Goal: Communication & Community: Answer question/provide support

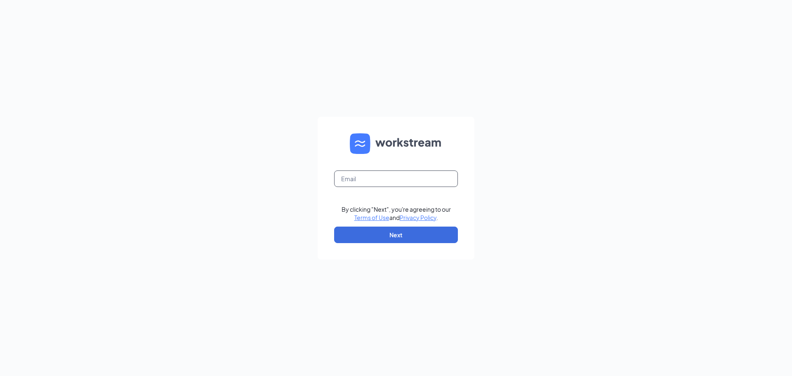
click at [385, 175] on input "text" at bounding box center [396, 178] width 124 height 17
type input "cmosqueda@palazzohealthcare.com"
click at [406, 236] on button "Next" at bounding box center [396, 234] width 124 height 17
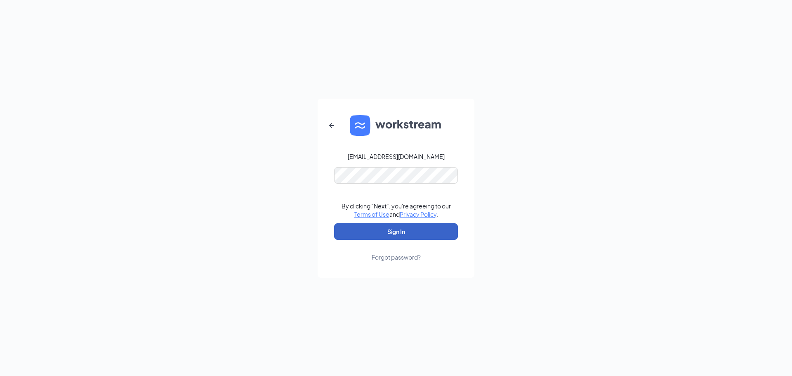
click at [436, 236] on button "Sign In" at bounding box center [396, 231] width 124 height 17
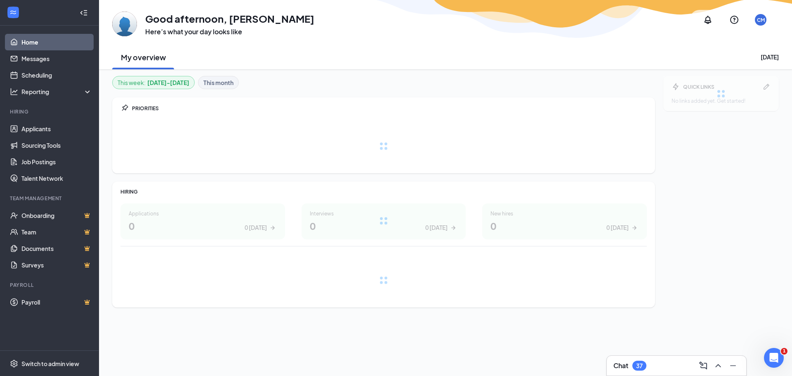
click at [652, 359] on div "Chat 37" at bounding box center [676, 365] width 126 height 13
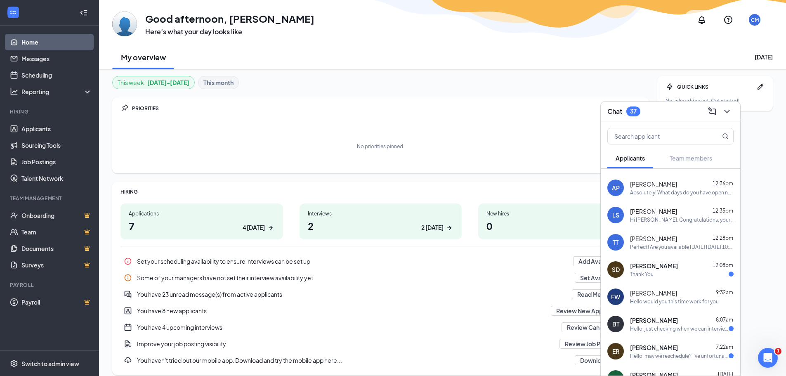
scroll to position [41, 0]
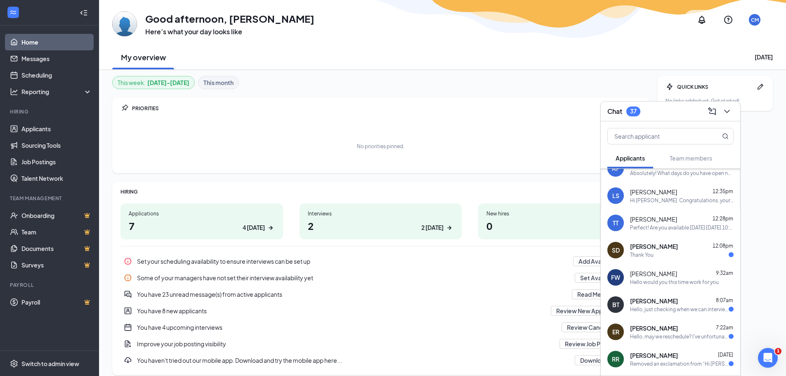
click at [650, 302] on span "[PERSON_NAME]" at bounding box center [654, 301] width 48 height 8
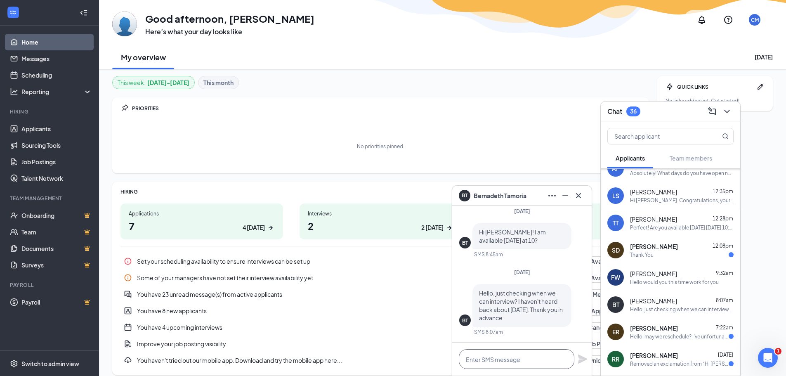
click at [544, 357] on textarea at bounding box center [517, 359] width 116 height 20
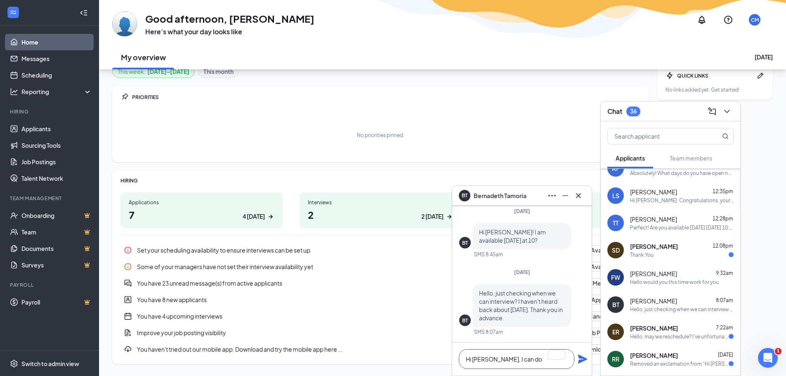
scroll to position [0, 0]
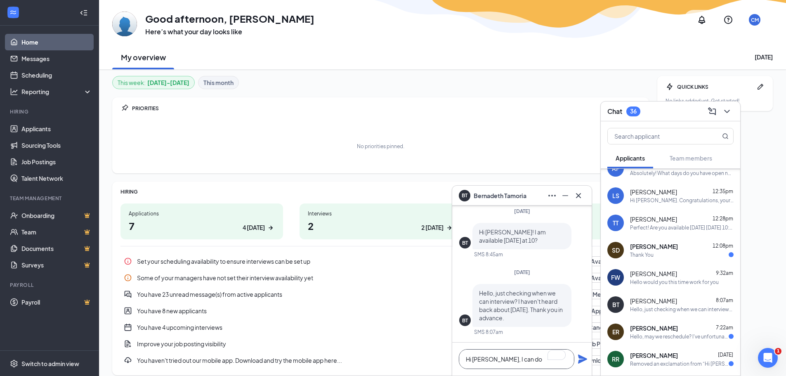
type textarea "Hi Bernadeth, I can do"
click at [393, 228] on h1 "2 2 today" at bounding box center [381, 226] width 146 height 14
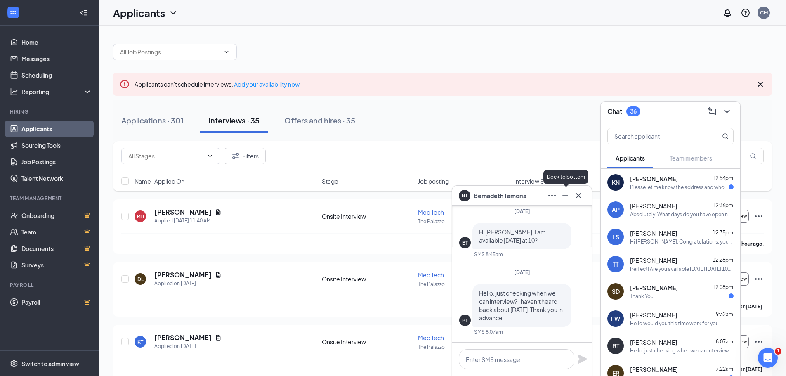
click at [566, 191] on icon "Minimize" at bounding box center [565, 196] width 10 height 10
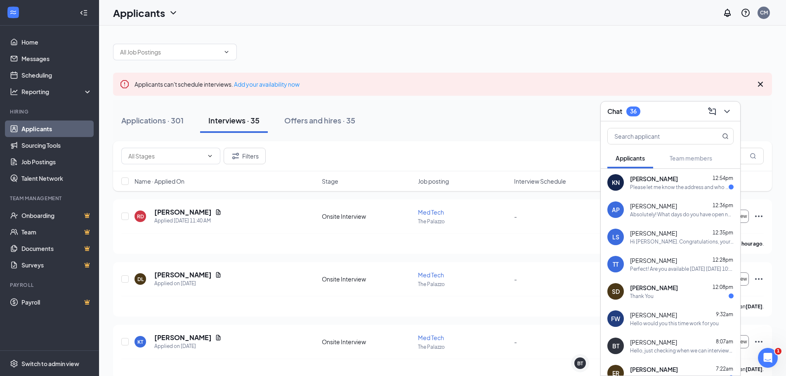
click at [686, 110] on div "Chat 36" at bounding box center [670, 111] width 126 height 13
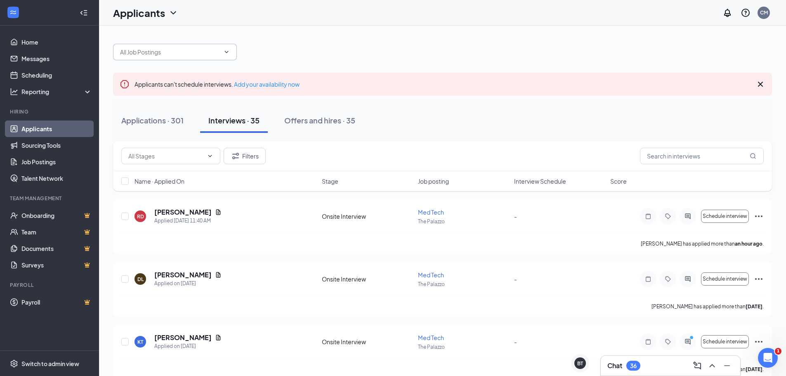
click at [204, 48] on input "text" at bounding box center [170, 51] width 100 height 9
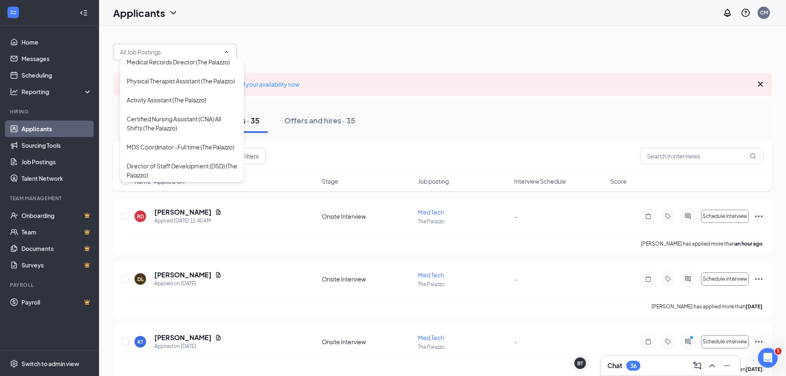
scroll to position [206, 0]
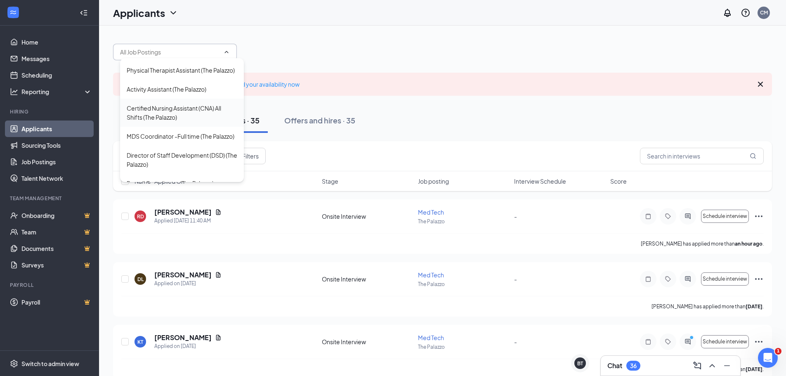
click at [203, 122] on div "Certified Nursing Assistant (CNA) All Shifts (The Palazzo)" at bounding box center [182, 113] width 111 height 18
type input "Certified Nursing Assistant (CNA) All Shifts (The Palazzo)"
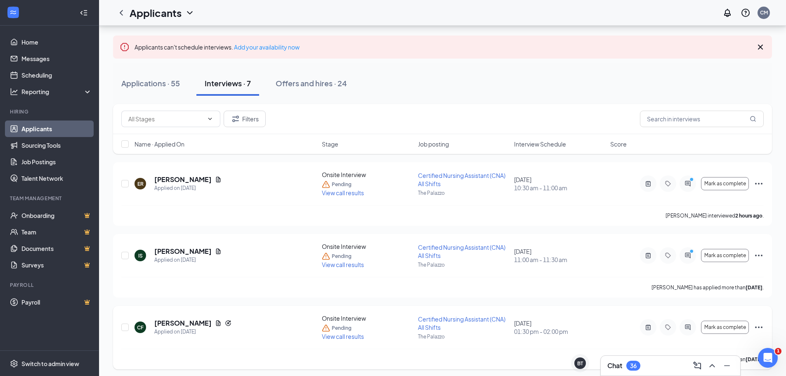
scroll to position [66, 0]
click at [579, 363] on div "BT" at bounding box center [580, 363] width 6 height 7
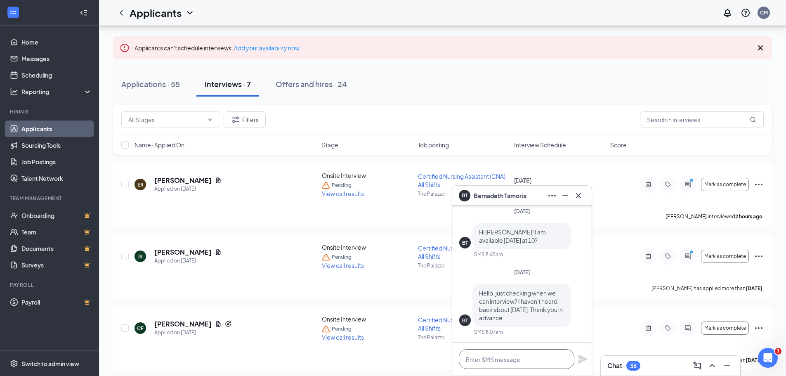
click at [532, 358] on textarea at bounding box center [517, 359] width 116 height 20
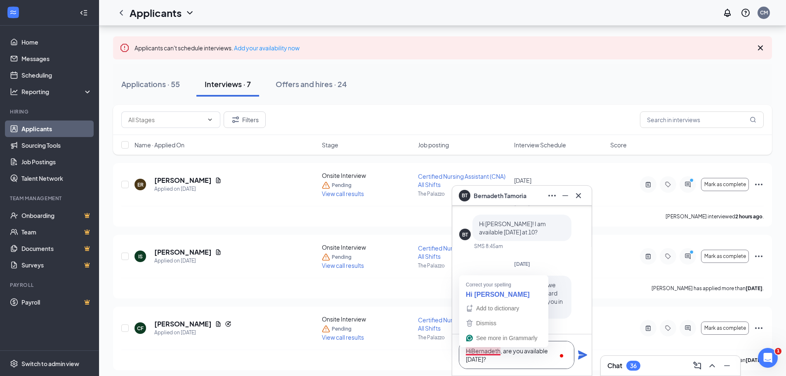
click at [472, 351] on textarea "HiBernadeth, are you available [DATE]?" at bounding box center [517, 355] width 116 height 28
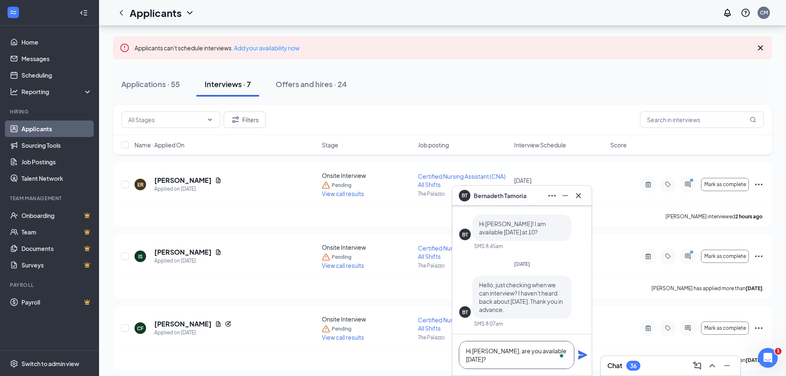
type textarea "Hi [PERSON_NAME], are you available [DATE]?"
click at [578, 358] on icon "Plane" at bounding box center [583, 355] width 10 height 10
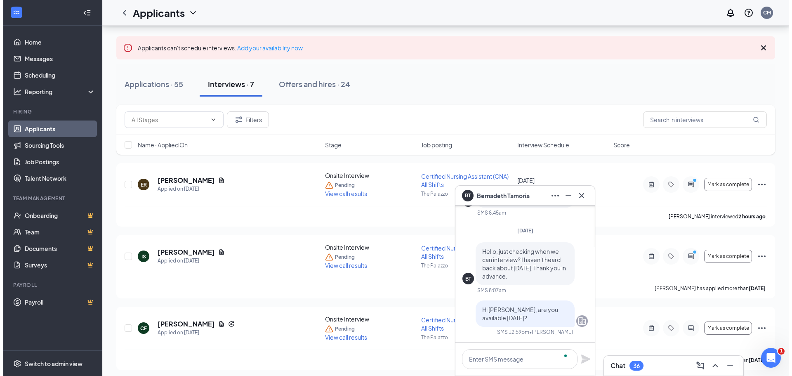
scroll to position [0, 0]
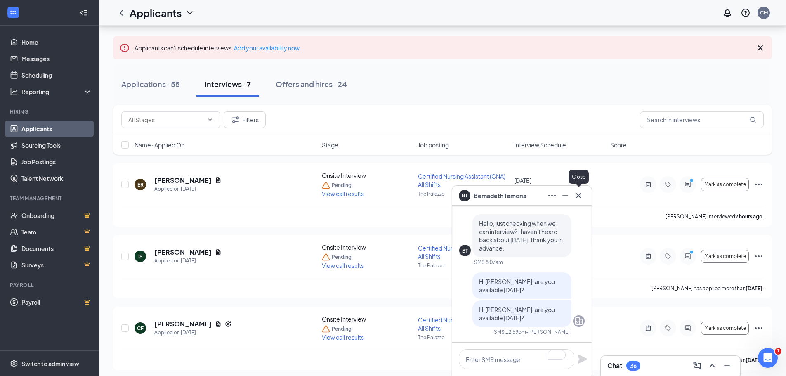
click at [578, 193] on icon "Cross" at bounding box center [578, 196] width 10 height 10
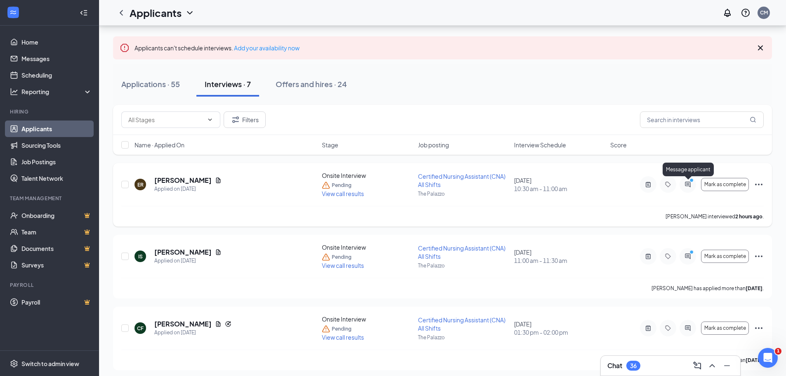
click at [687, 181] on icon "ActiveChat" at bounding box center [688, 184] width 10 height 7
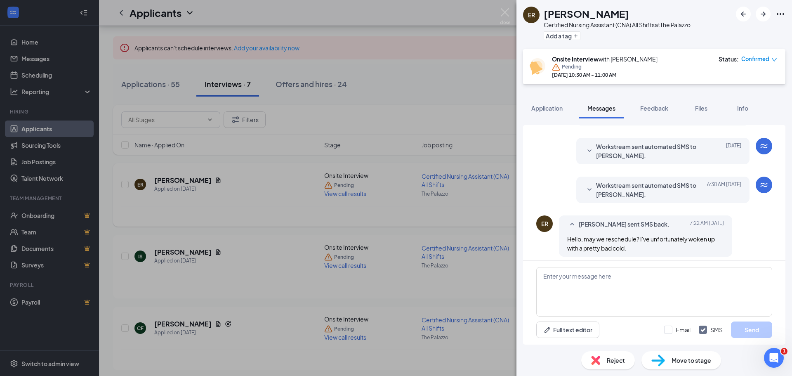
scroll to position [344, 0]
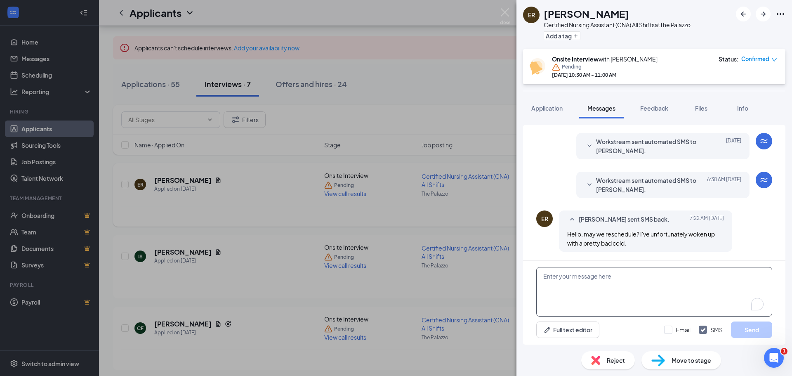
click at [668, 281] on textarea "To enrich screen reader interactions, please activate Accessibility in Grammarl…" at bounding box center [654, 292] width 236 height 50
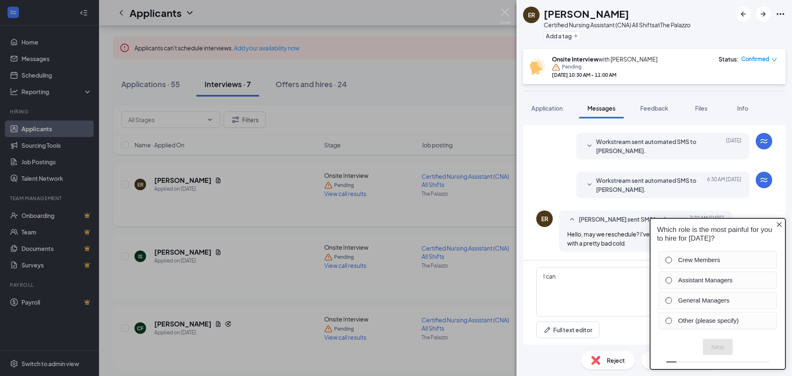
click at [782, 223] on icon "Close button" at bounding box center [779, 224] width 7 height 7
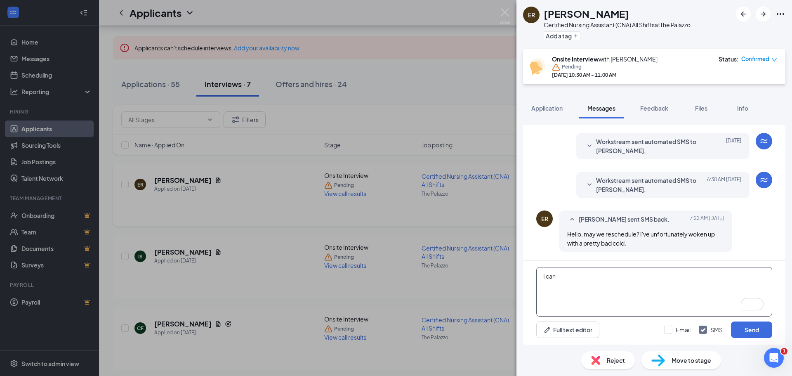
click at [599, 285] on textarea "I can" at bounding box center [654, 292] width 236 height 50
click at [705, 275] on textarea "I can reschedule for [DATE] morning or [DATE], which day works best for you?" at bounding box center [654, 292] width 236 height 50
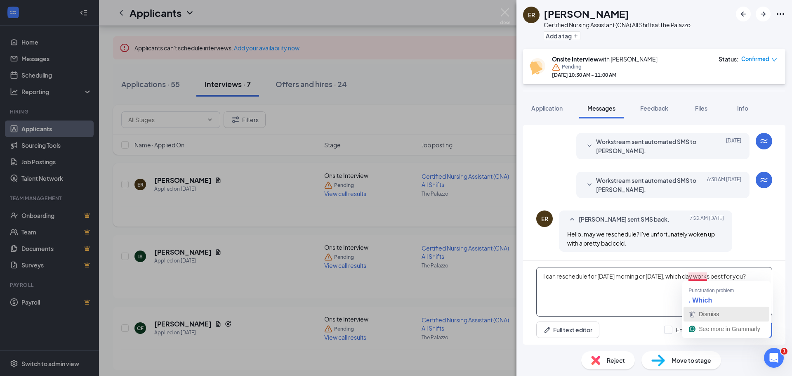
click at [717, 313] on span "Dismiss" at bounding box center [709, 314] width 20 height 7
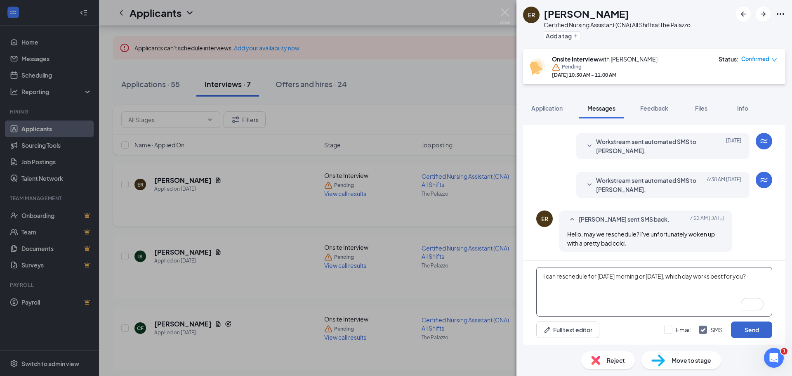
type textarea "I can reschedule for [DATE] morning or [DATE], which day works best for you?"
click at [751, 337] on button "Send" at bounding box center [751, 329] width 41 height 17
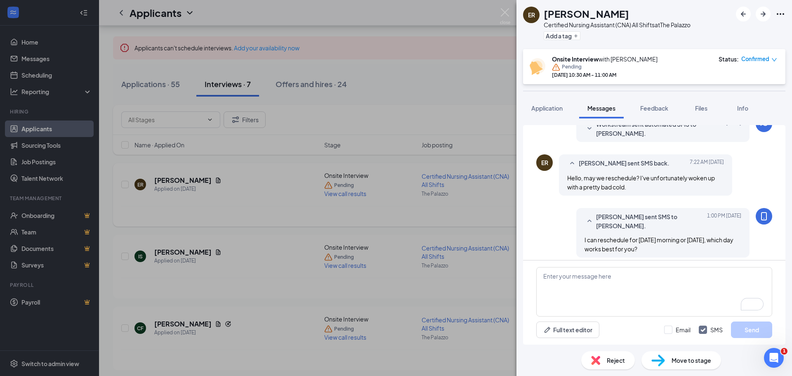
scroll to position [406, 0]
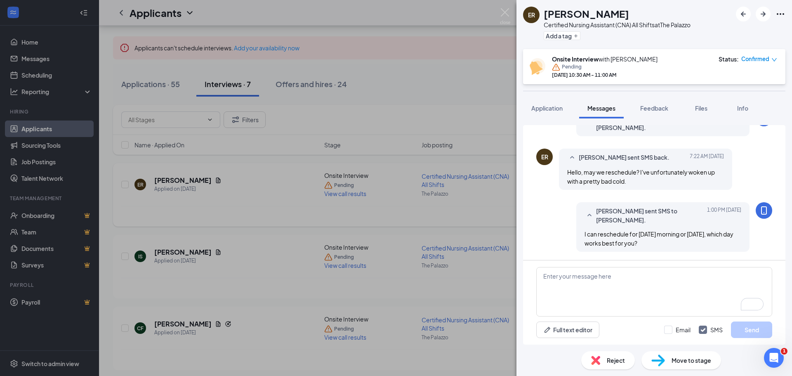
click at [477, 231] on div "ER [PERSON_NAME] Certified Nursing Assistant (CNA) All Shifts at The Palazzo Ad…" at bounding box center [396, 188] width 792 height 376
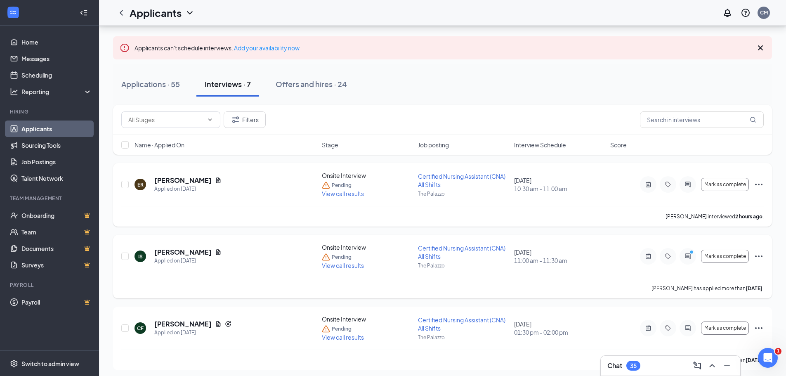
click at [688, 260] on div at bounding box center [687, 256] width 17 height 17
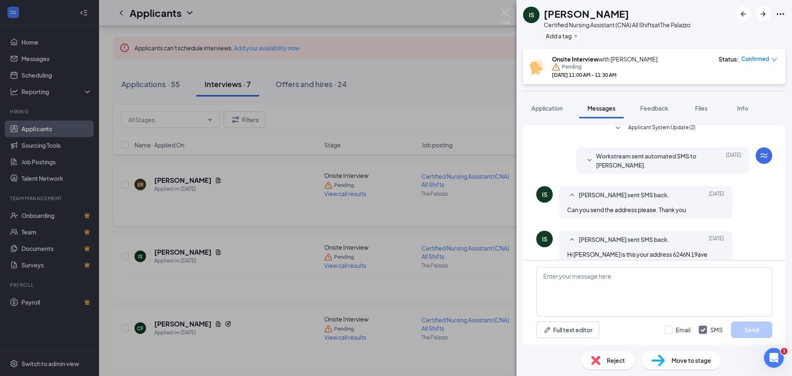
scroll to position [322, 0]
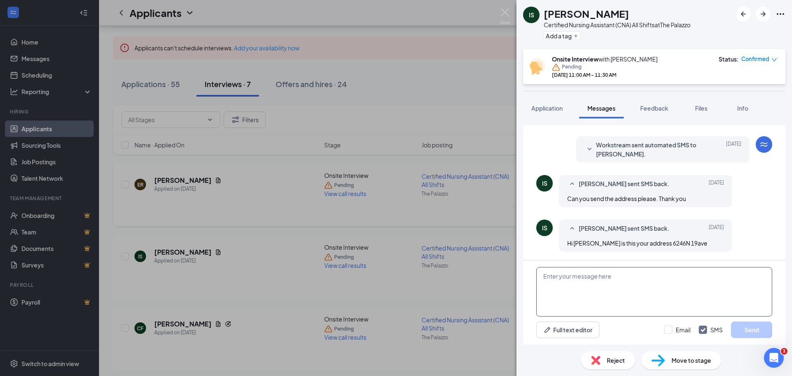
click at [689, 275] on textarea at bounding box center [654, 292] width 236 height 50
type textarea "[STREET_ADDRESS] [GEOGRAPHIC_DATA] This is the physical address for our facilit…"
click at [756, 324] on button "Send" at bounding box center [751, 329] width 41 height 17
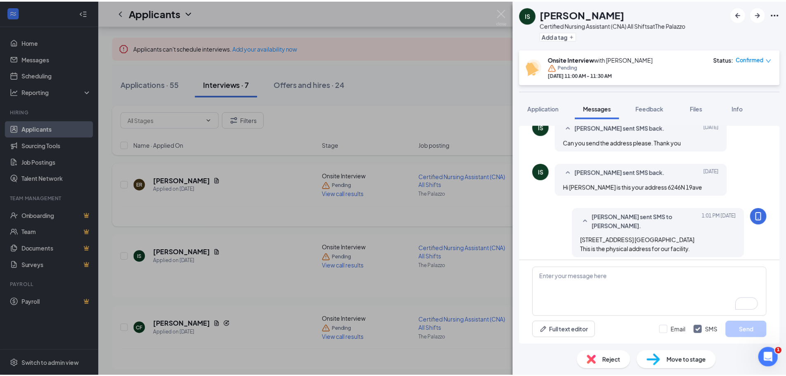
scroll to position [384, 0]
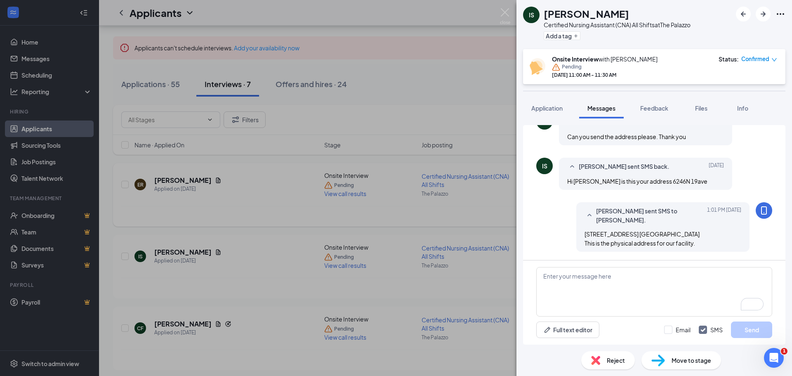
click at [511, 156] on div "IS [PERSON_NAME] Certified Nursing Assistant (CNA) All Shifts at The Palazzo Ad…" at bounding box center [396, 188] width 792 height 376
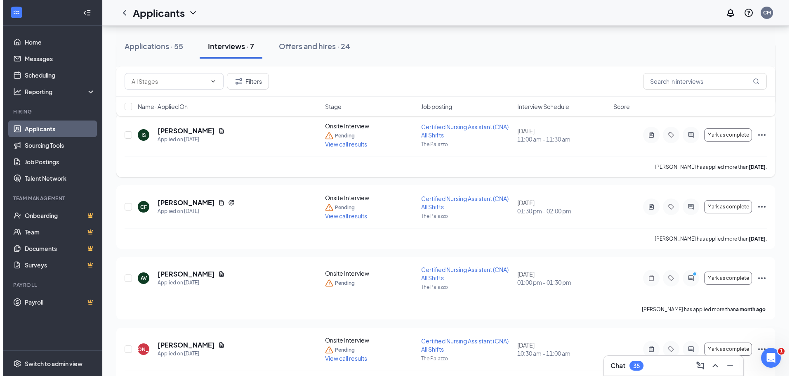
scroll to position [231, 0]
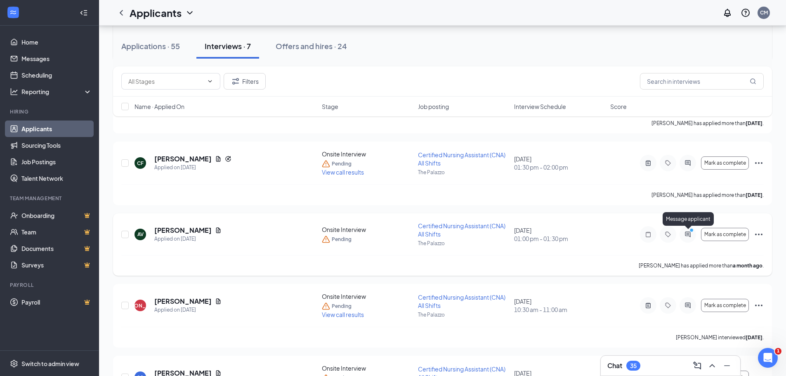
click at [689, 233] on icon "PrimaryDot" at bounding box center [693, 231] width 10 height 7
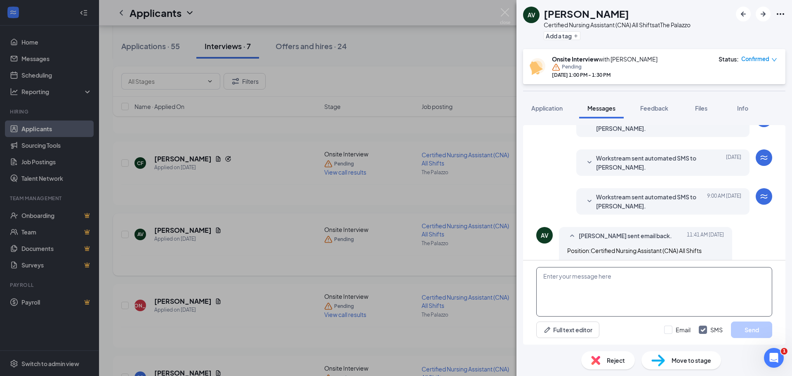
scroll to position [335, 0]
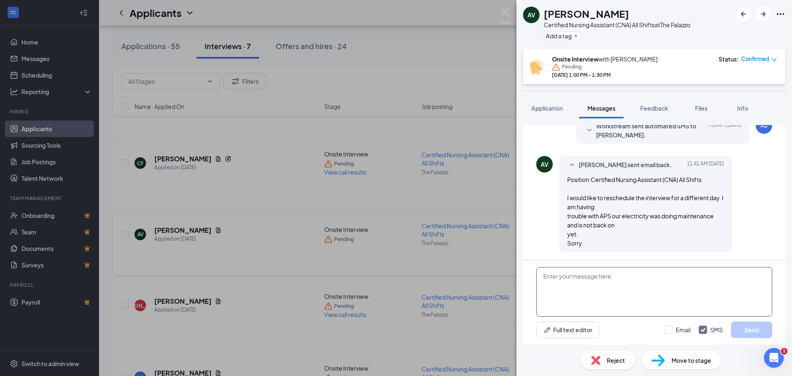
click at [662, 285] on textarea at bounding box center [654, 292] width 236 height 50
type textarea "I can get you rescheduled for the same time [DATE] if that works for you?"
click at [751, 328] on button "Send" at bounding box center [751, 329] width 41 height 17
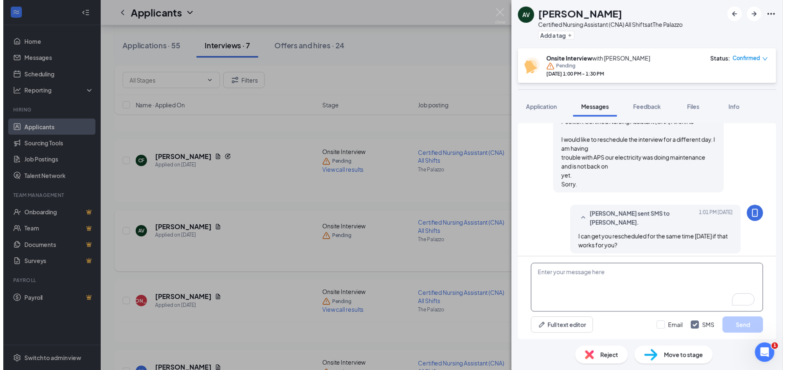
scroll to position [396, 0]
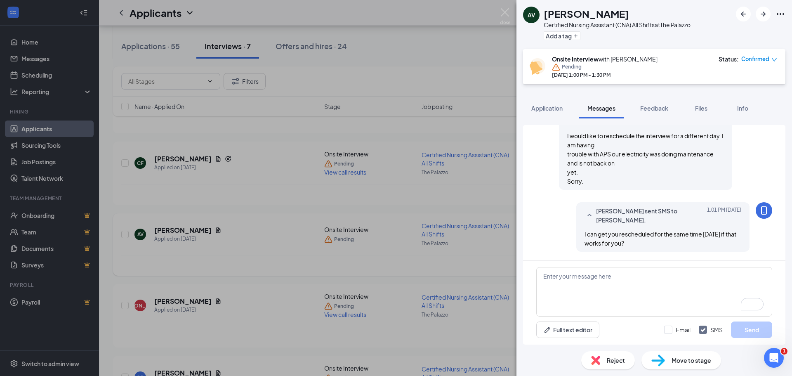
click at [486, 282] on div "AV [PERSON_NAME] Certified Nursing Assistant (CNA) All Shifts at The Palazzo Ad…" at bounding box center [396, 188] width 792 height 376
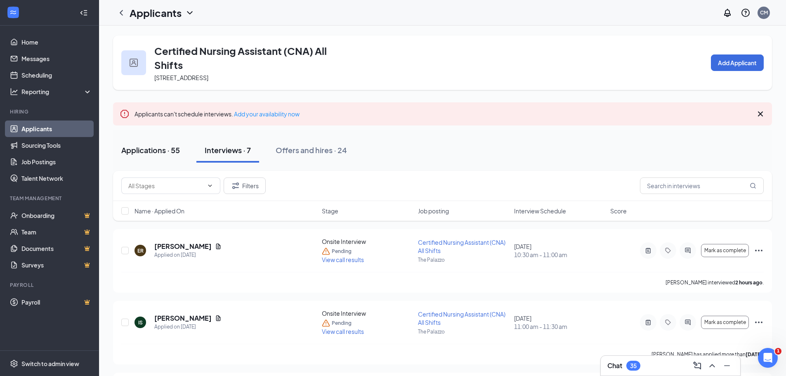
click at [140, 153] on div "Applications · 55" at bounding box center [150, 150] width 59 height 10
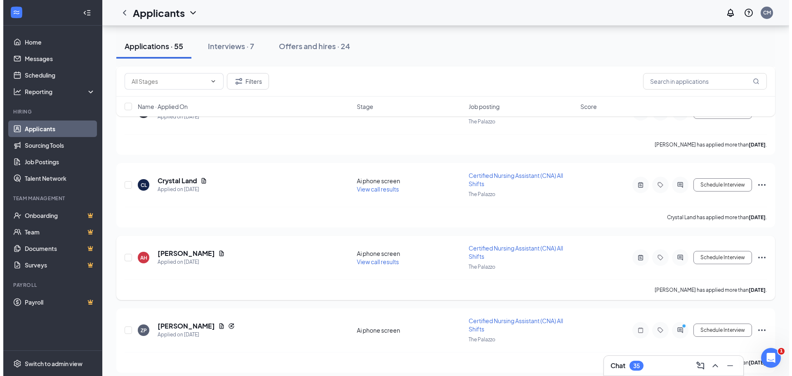
scroll to position [1279, 0]
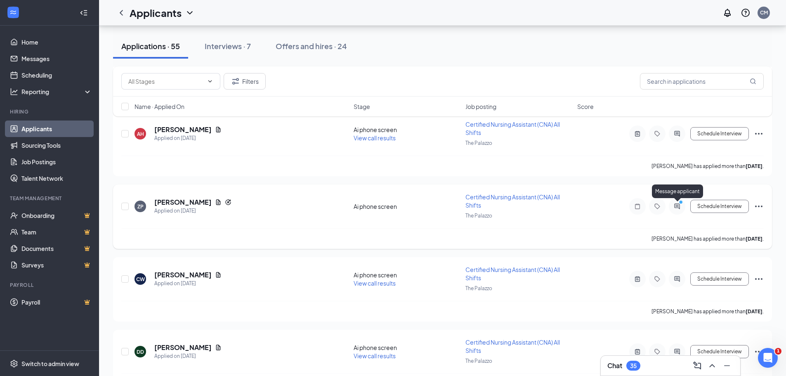
click at [673, 205] on icon "ActiveChat" at bounding box center [677, 206] width 10 height 7
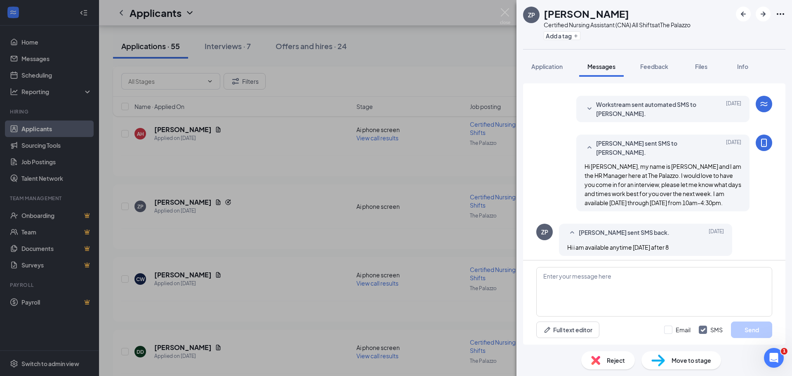
scroll to position [279, 0]
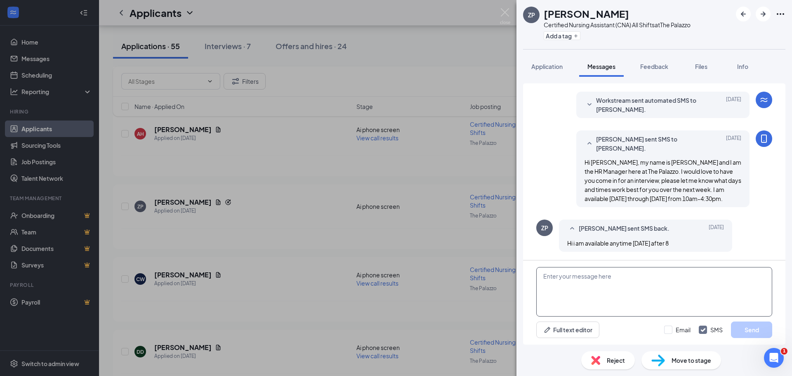
click at [681, 280] on textarea at bounding box center [654, 292] width 236 height 50
type textarea "G"
type textarea "Hi [PERSON_NAME], would you be available [DATE] at 10:30 am?"
click at [750, 325] on button "Send" at bounding box center [751, 329] width 41 height 17
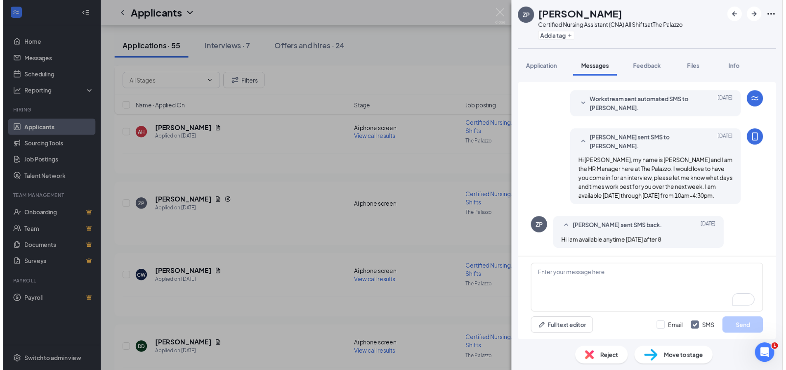
scroll to position [341, 0]
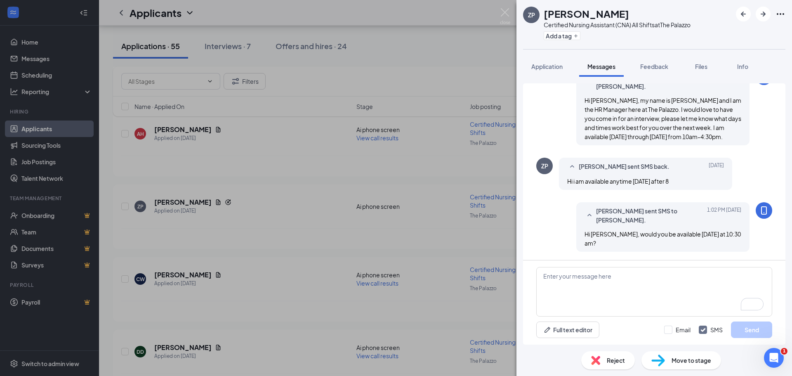
click at [505, 251] on div "ZP [PERSON_NAME] Certified Nursing Assistant (CNA) All Shifts at The Palazzo Ad…" at bounding box center [396, 188] width 792 height 376
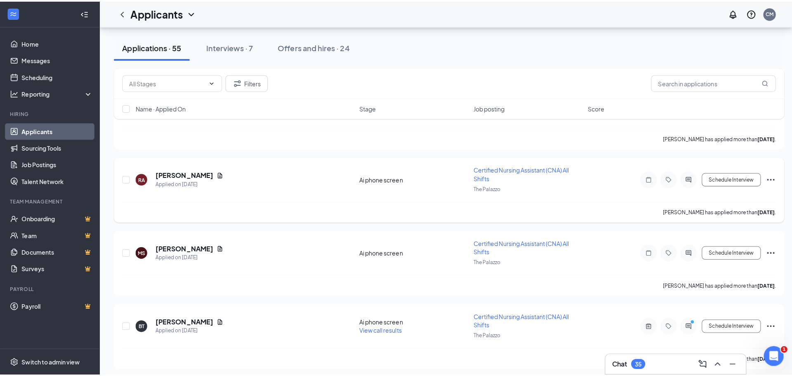
scroll to position [1650, 0]
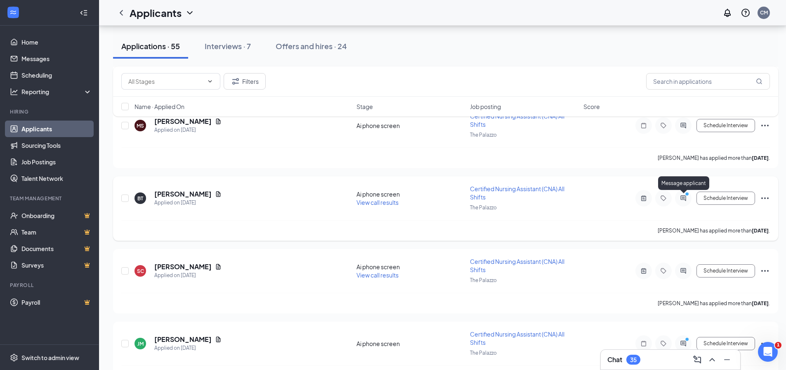
click at [684, 197] on icon "PrimaryDot" at bounding box center [688, 194] width 10 height 7
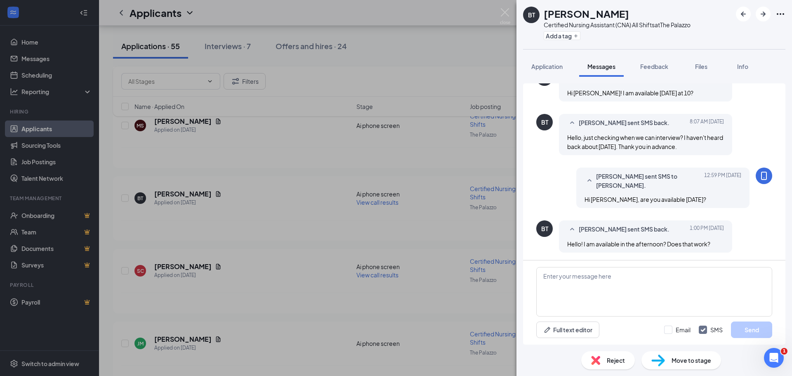
scroll to position [248, 0]
click at [623, 276] on textarea "To enrich screen reader interactions, please activate Accessibility in Grammarl…" at bounding box center [654, 292] width 236 height 50
type textarea "O"
type textarea "I have a 2 pm available tomorr"
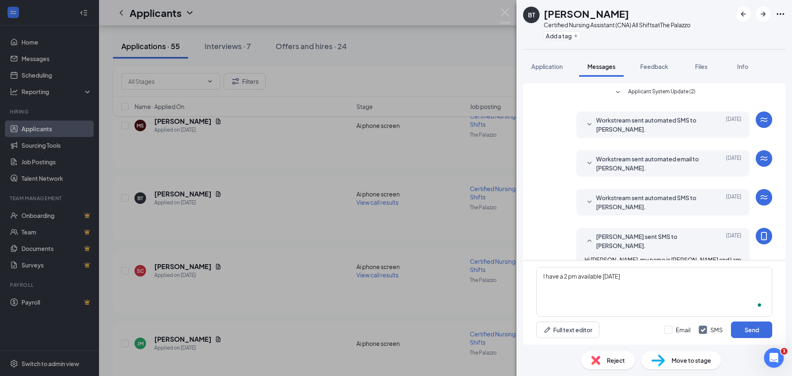
scroll to position [248, 0]
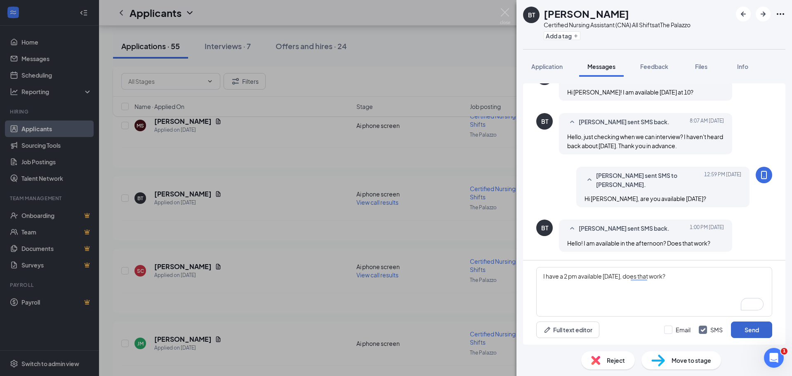
type textarea "I have a 2 pm available [DATE], does that work?"
click at [749, 332] on button "Send" at bounding box center [751, 329] width 41 height 17
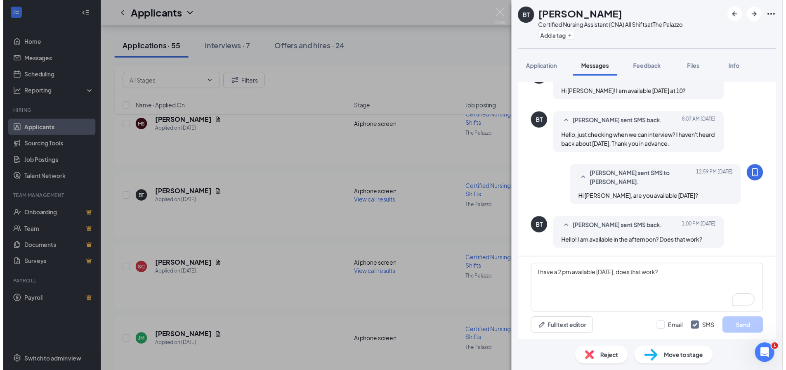
scroll to position [301, 0]
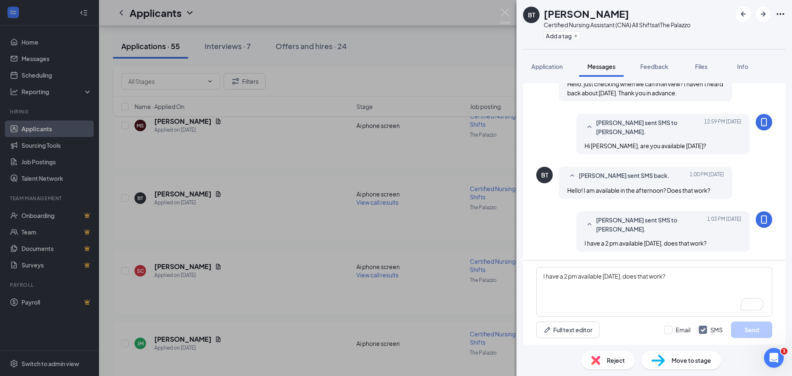
click at [492, 242] on div "BT Bernadeth Tamoria Certified Nursing Assistant (CNA) All Shifts at The Palazz…" at bounding box center [396, 188] width 792 height 376
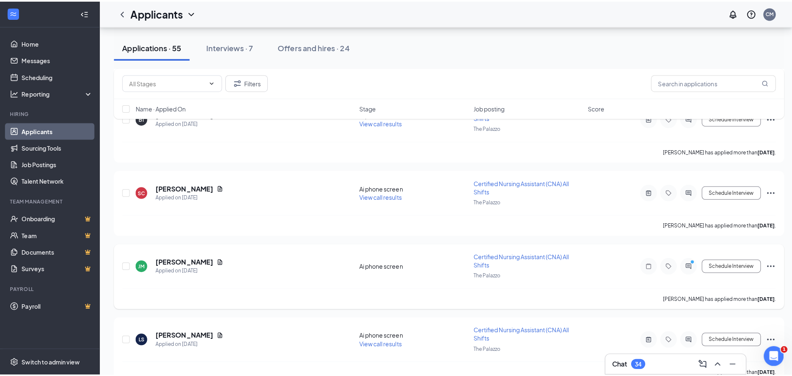
scroll to position [1733, 0]
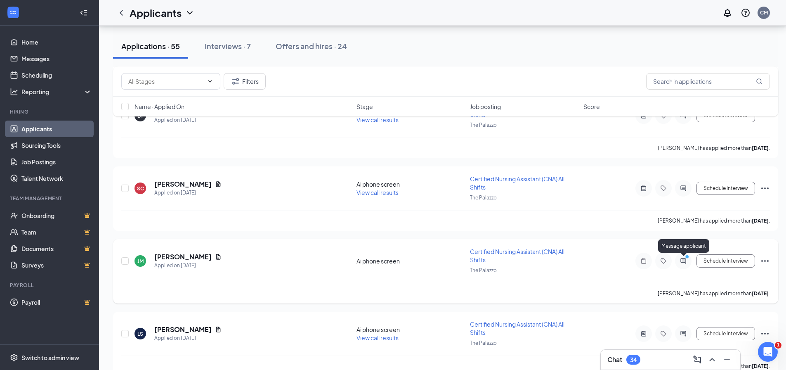
click at [687, 261] on icon "ActiveChat" at bounding box center [683, 260] width 10 height 7
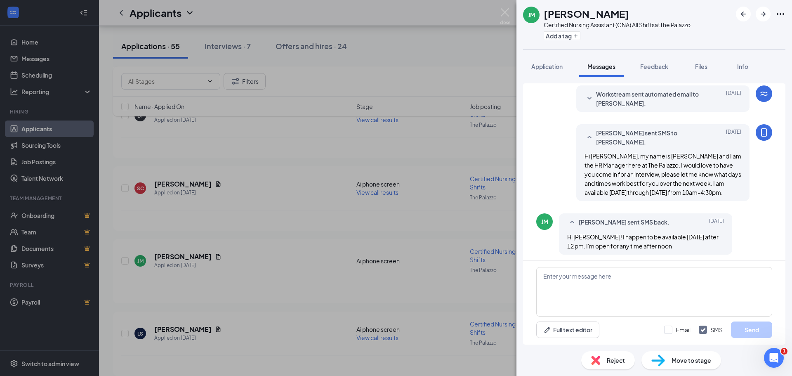
scroll to position [288, 0]
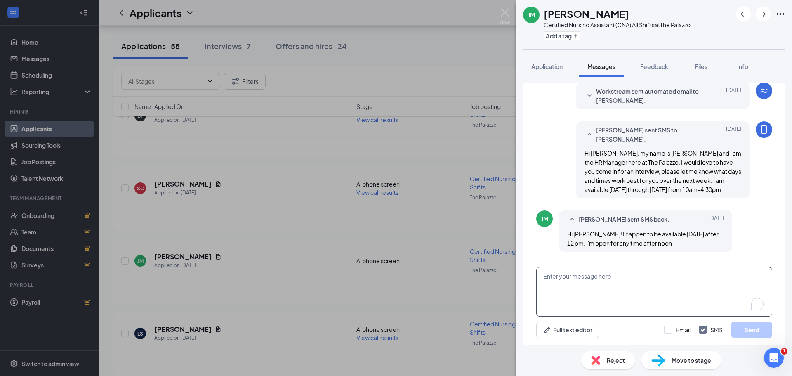
click at [693, 269] on textarea "To enrich screen reader interactions, please activate Accessibility in Grammarl…" at bounding box center [654, 292] width 236 height 50
type textarea "Are you free on Wednesday around 2 pm?"
click at [759, 332] on button "Send" at bounding box center [751, 329] width 41 height 17
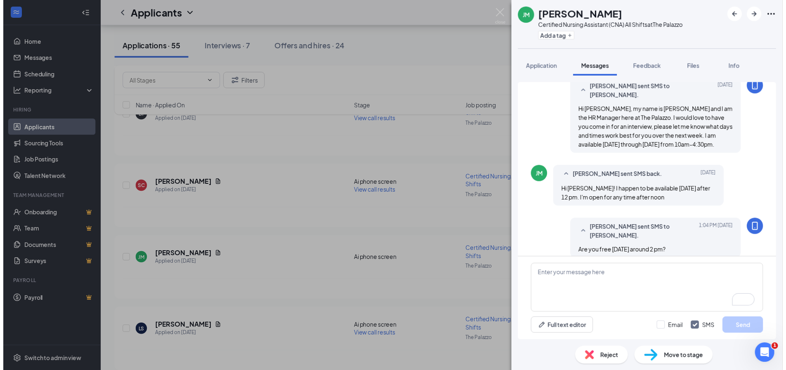
scroll to position [341, 0]
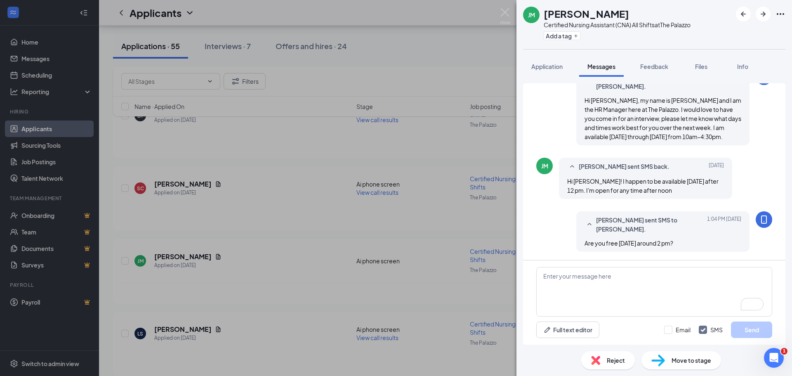
click at [503, 310] on div "JM Jocelyn Maciel Certified Nursing Assistant (CNA) All Shifts at The Palazzo A…" at bounding box center [396, 188] width 792 height 376
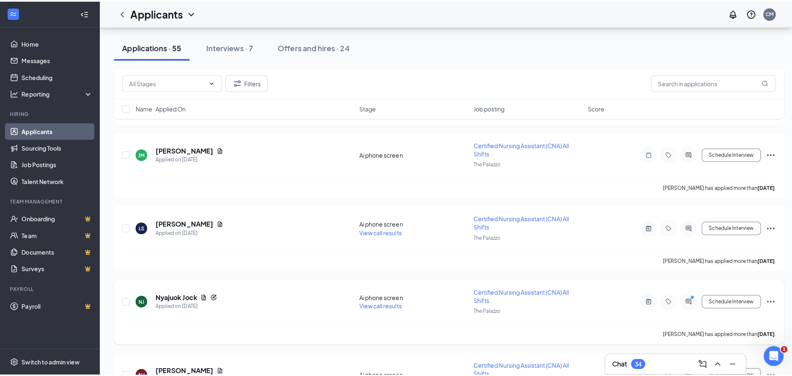
scroll to position [1856, 0]
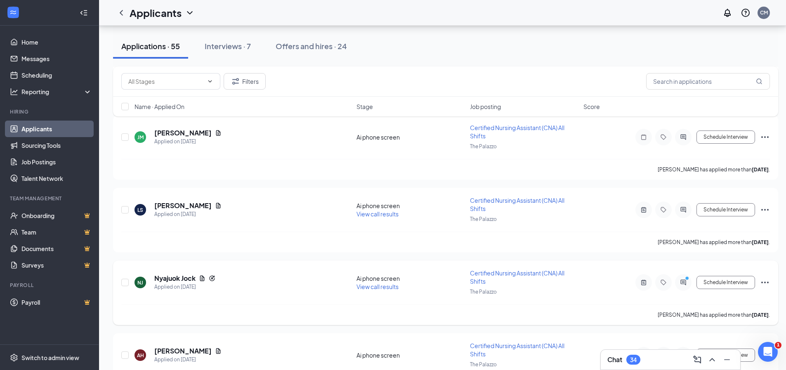
click at [681, 278] on div at bounding box center [683, 282] width 17 height 17
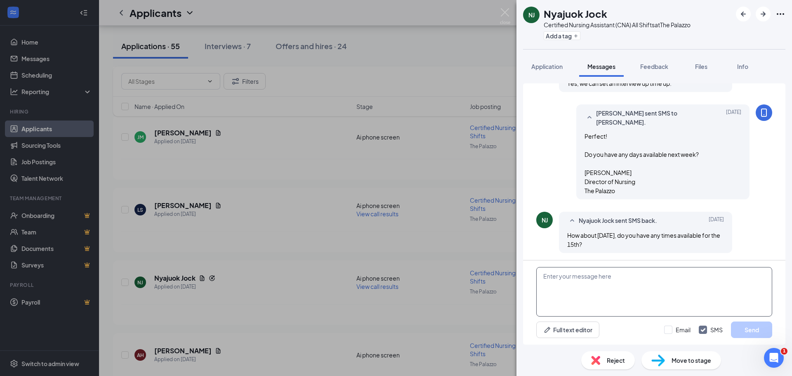
scroll to position [597, 0]
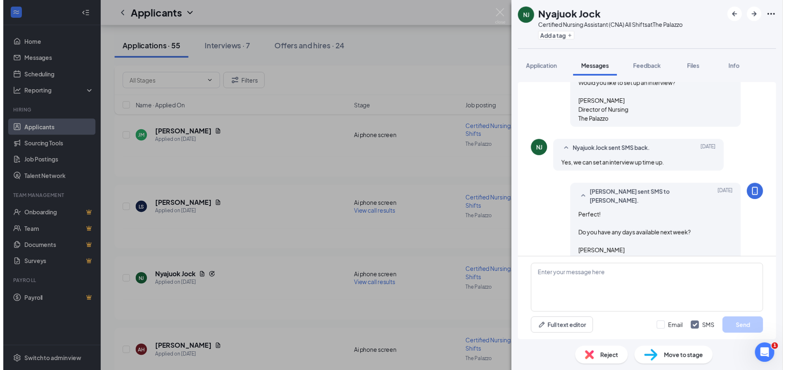
scroll to position [597, 0]
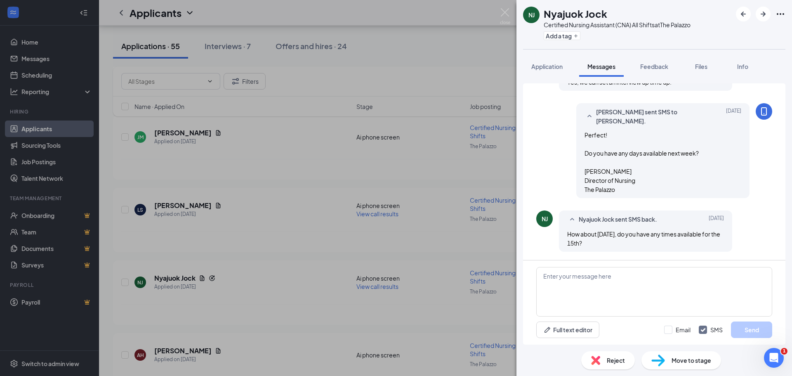
click at [500, 257] on div "NJ Nyajuok Jock Certified Nursing Assistant (CNA) All Shifts at The Palazzo Add…" at bounding box center [396, 188] width 792 height 376
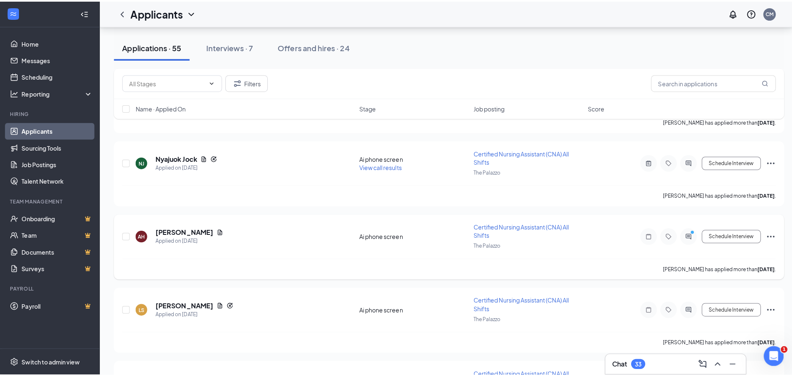
scroll to position [1980, 0]
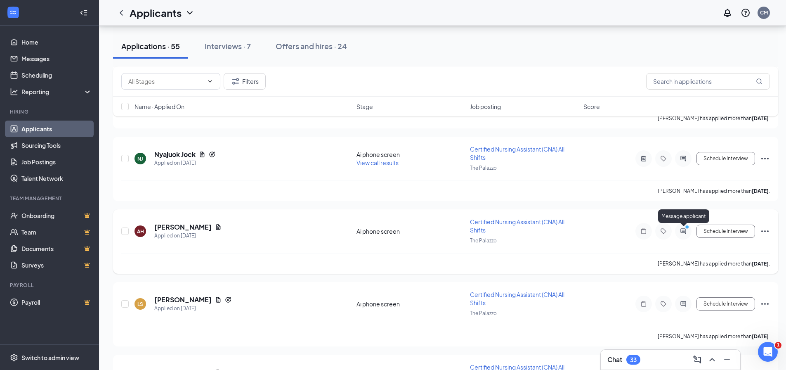
click at [685, 228] on circle "PrimaryDot" at bounding box center [687, 227] width 4 height 4
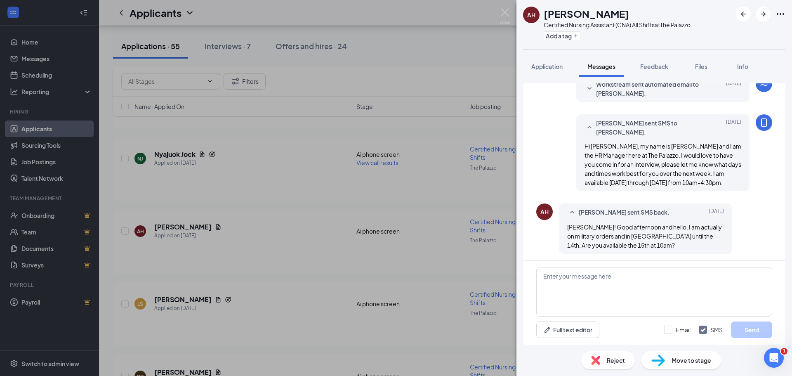
scroll to position [297, 0]
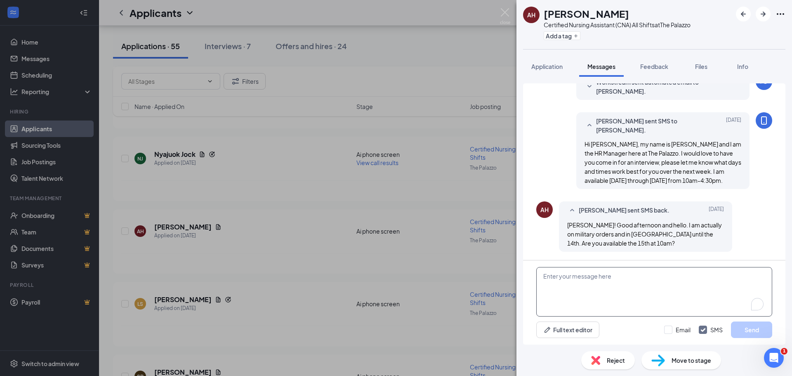
click at [676, 268] on textarea "To enrich screen reader interactions, please activate Accessibility in Grammarl…" at bounding box center [654, 292] width 236 height 50
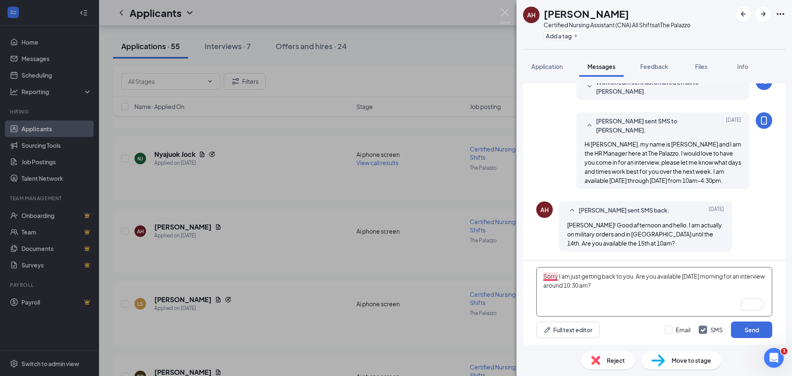
click at [546, 275] on textarea "Sorry I am just getting back to you. Are you available tomorrow morning for an …" at bounding box center [654, 292] width 236 height 50
type textarea "Sorry, I am just getting back to you. Are you available tomorrow morning for an…"
click at [752, 328] on button "Send" at bounding box center [751, 329] width 41 height 17
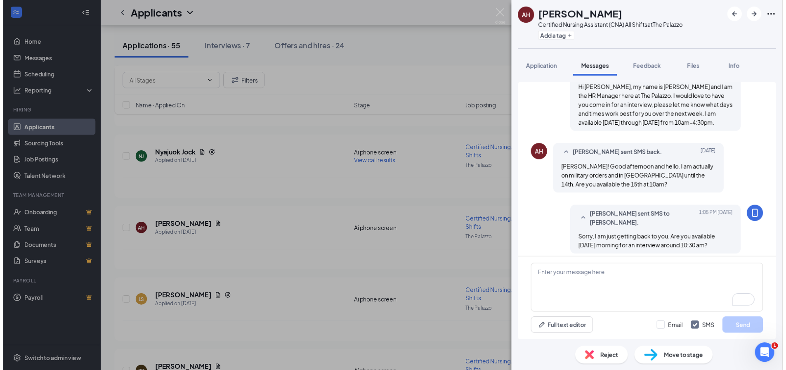
scroll to position [359, 0]
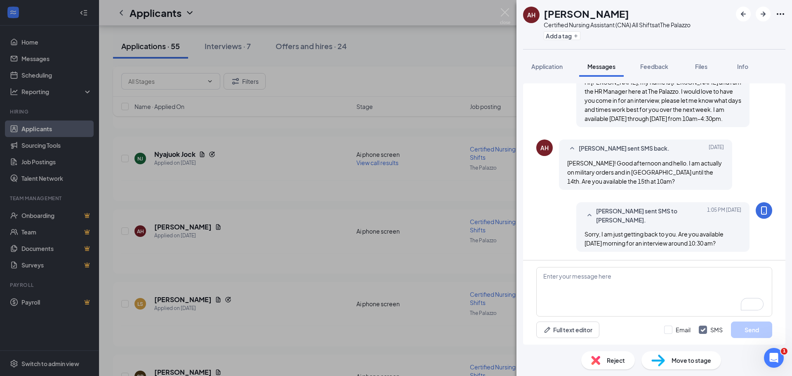
click at [502, 209] on div "AH Aliyah Hearn Certified Nursing Assistant (CNA) All Shifts at The Palazzo Add…" at bounding box center [396, 188] width 792 height 376
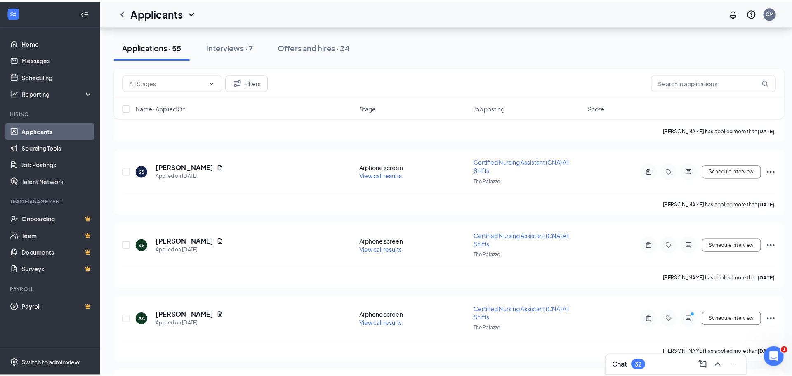
scroll to position [2310, 0]
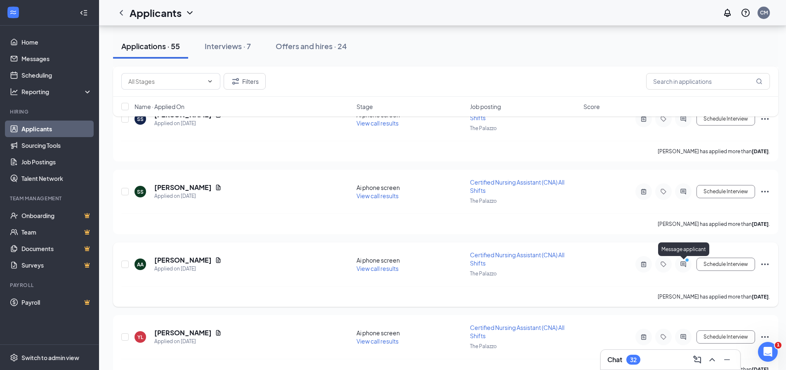
click at [686, 265] on icon "ActiveChat" at bounding box center [682, 263] width 5 height 5
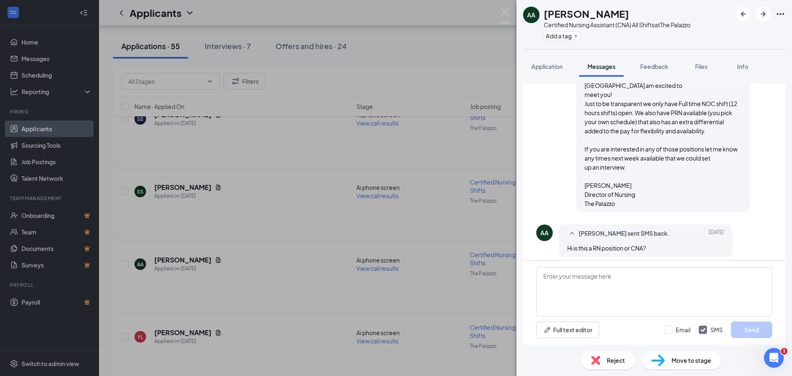
scroll to position [293, 0]
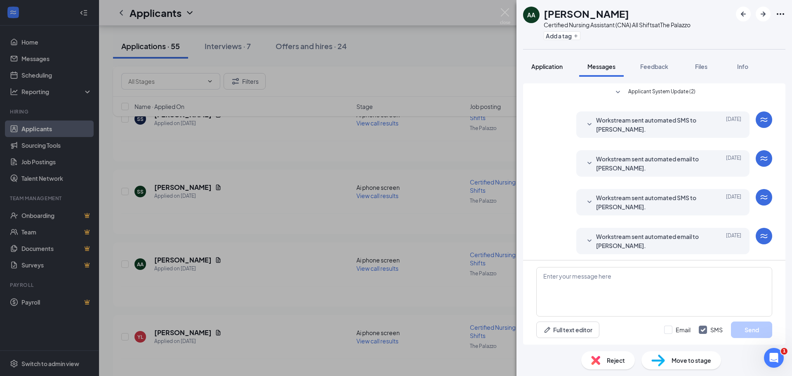
click at [559, 67] on span "Application" at bounding box center [546, 66] width 31 height 7
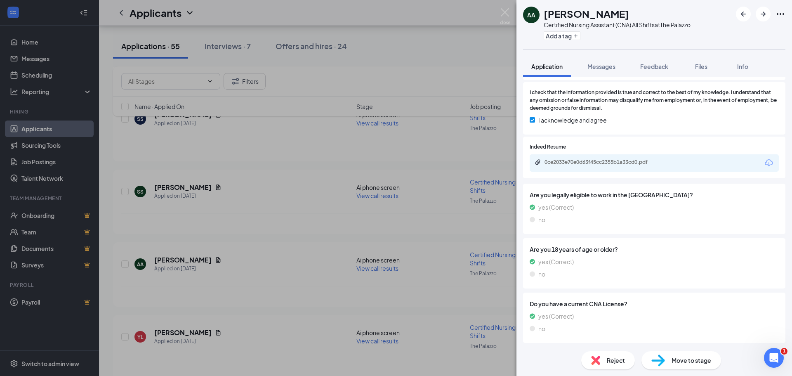
scroll to position [467, 0]
click at [646, 161] on div "0ce2033e70e0d63f45cc2355b1a33cd0.pdf" at bounding box center [603, 161] width 116 height 7
click at [609, 70] on span "Messages" at bounding box center [601, 66] width 28 height 7
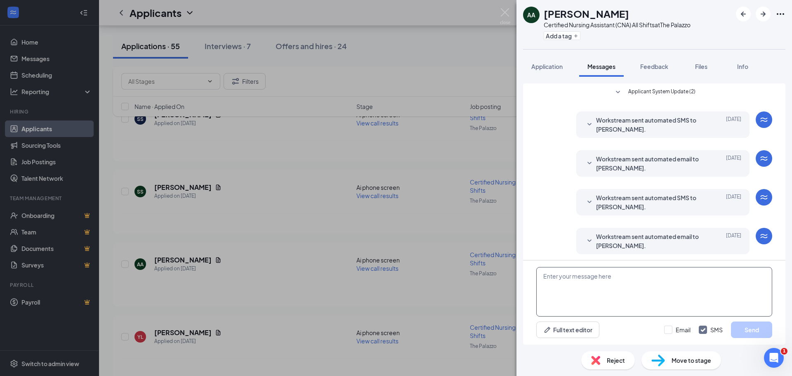
click at [617, 288] on textarea at bounding box center [654, 292] width 236 height 50
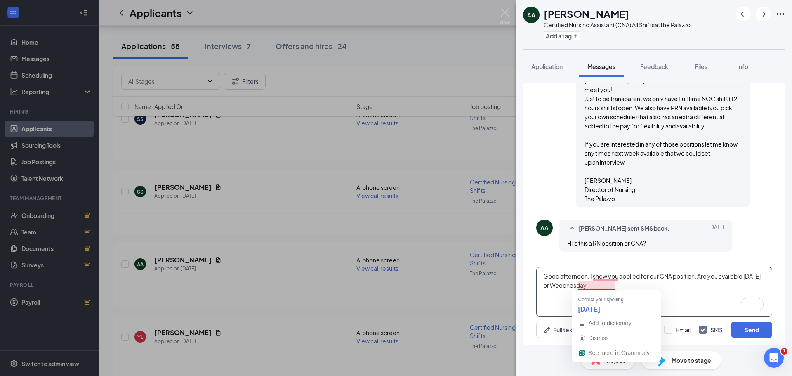
click at [587, 285] on textarea "Good afternoon, I show you applied for our CNA position. Are you available tomo…" at bounding box center [654, 292] width 236 height 50
click at [605, 276] on textarea "Good afternoon, I show you applied for our CNA position. Are you available tomo…" at bounding box center [654, 292] width 236 height 50
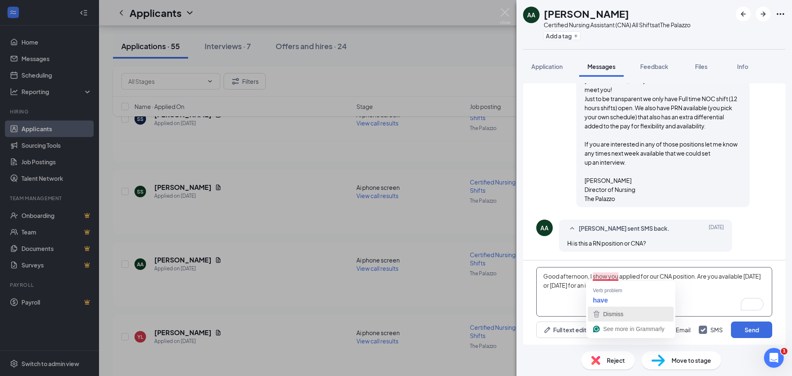
click at [625, 308] on div "Dismiss" at bounding box center [631, 314] width 78 height 12
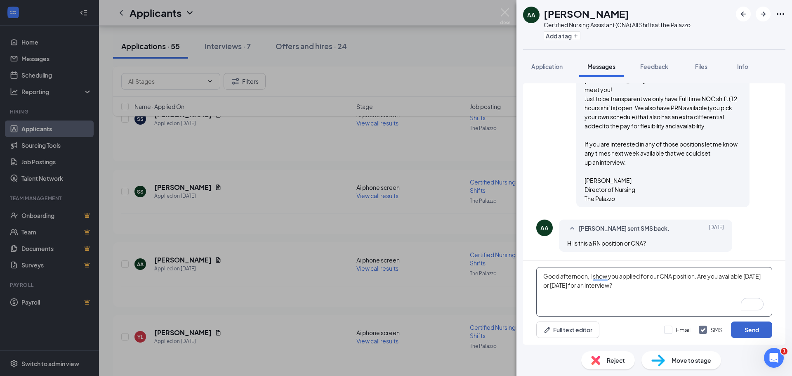
type textarea "Good afternoon, I show you applied for our CNA position. Are you available tomo…"
click at [744, 324] on button "Send" at bounding box center [751, 329] width 41 height 17
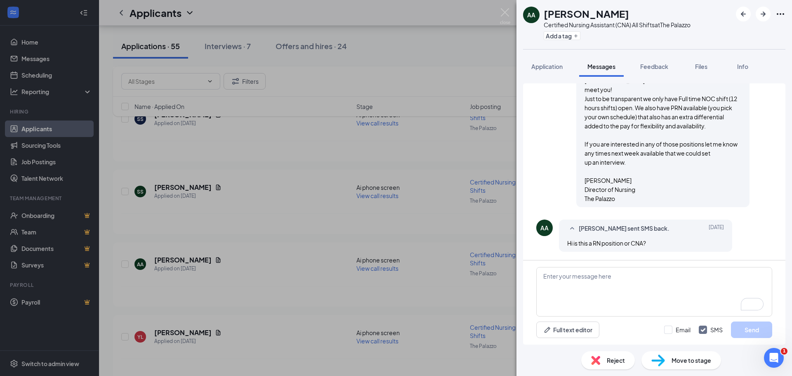
scroll to position [364, 0]
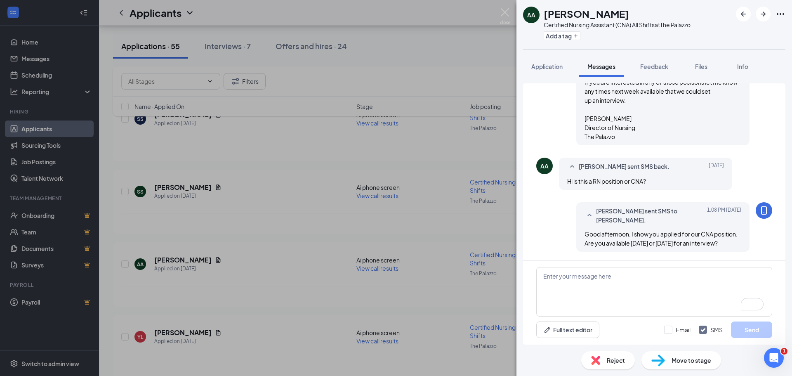
click at [496, 238] on div "AA Areli Andrade Certified Nursing Assistant (CNA) All Shifts at The Palazzo Ad…" at bounding box center [396, 188] width 792 height 376
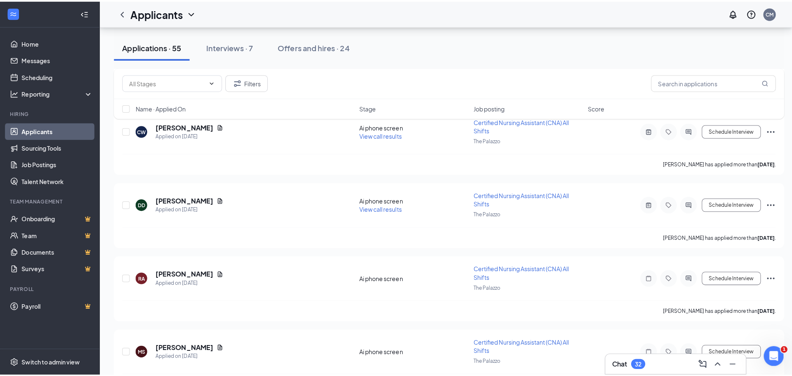
scroll to position [1594, 0]
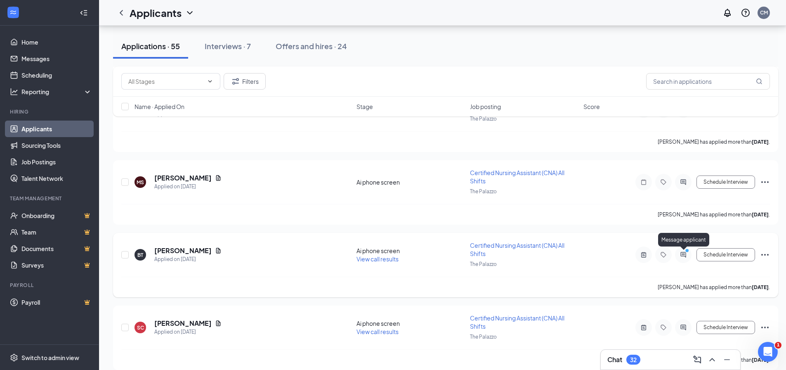
click at [687, 256] on icon "ActiveChat" at bounding box center [683, 254] width 10 height 7
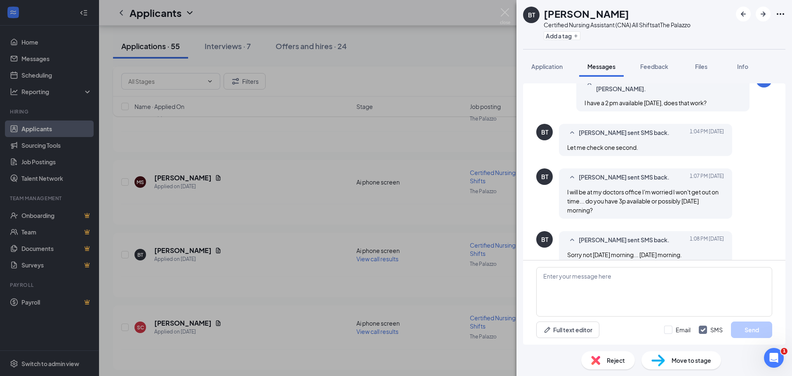
scroll to position [377, 0]
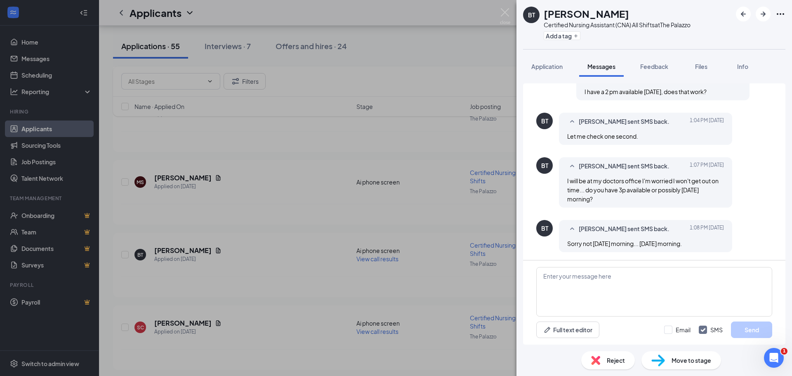
scroll to position [378, 0]
click at [665, 277] on textarea "To enrich screen reader interactions, please activate Accessibility in Grammarl…" at bounding box center [654, 292] width 236 height 50
type textarea "Let's plan for Weddnesday a"
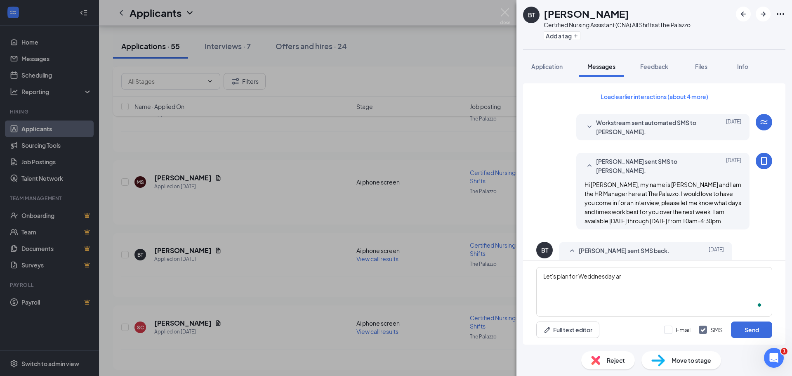
scroll to position [378, 0]
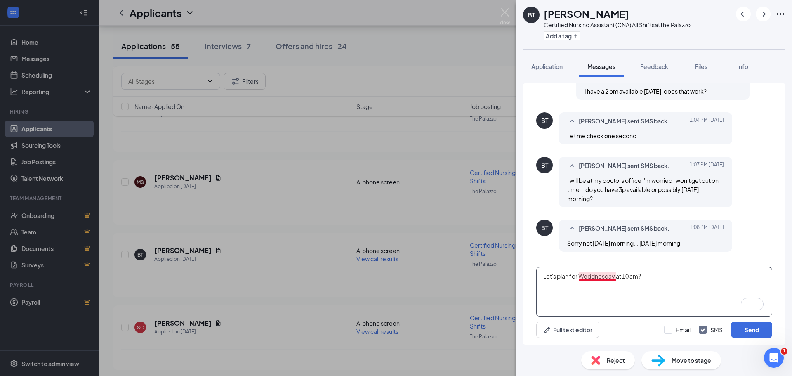
click at [604, 279] on textarea "Let's plan for Weddnesday at 10 am?" at bounding box center [654, 292] width 236 height 50
type textarea "Let's plan for Wednesday at 10 am?"
click at [750, 327] on button "Send" at bounding box center [751, 329] width 41 height 17
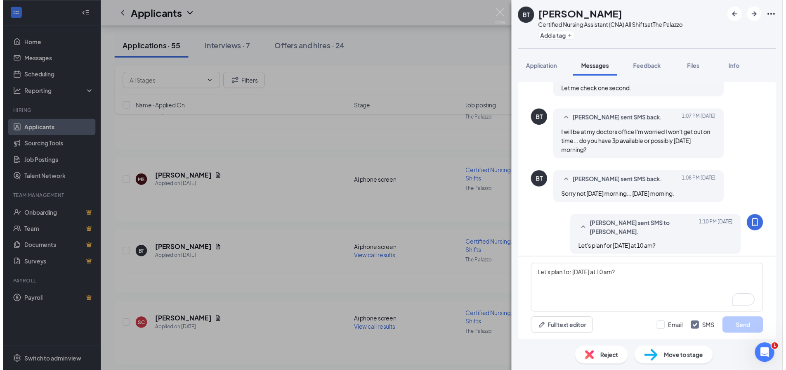
scroll to position [431, 0]
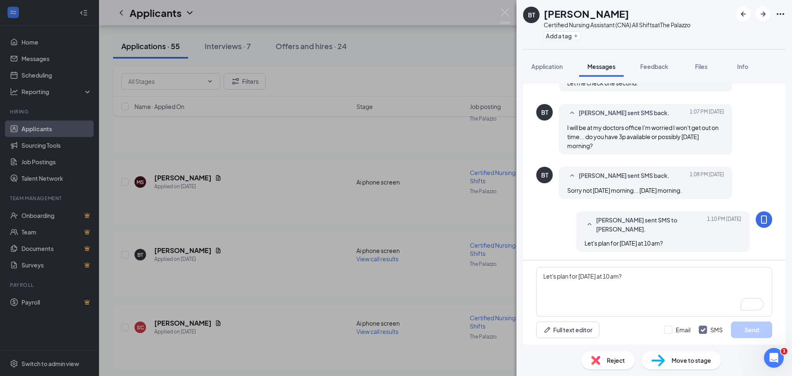
drag, startPoint x: 388, startPoint y: 231, endPoint x: 475, endPoint y: 239, distance: 87.8
click at [386, 231] on div "BT Bernadeth Tamoria Certified Nursing Assistant (CNA) All Shifts at The Palazz…" at bounding box center [396, 188] width 792 height 376
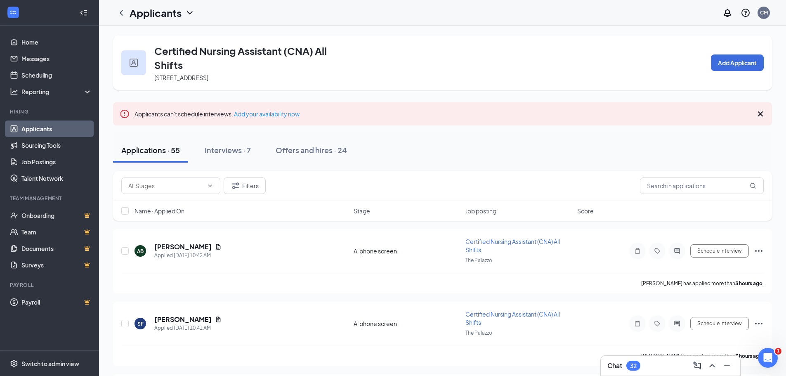
click at [190, 12] on icon "ChevronDown" at bounding box center [190, 13] width 10 height 10
click at [43, 130] on link "Applicants" at bounding box center [56, 128] width 71 height 17
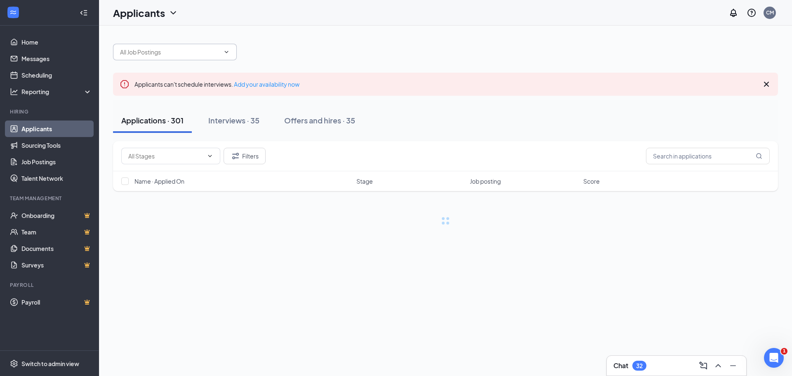
click at [184, 52] on input "text" at bounding box center [170, 51] width 100 height 9
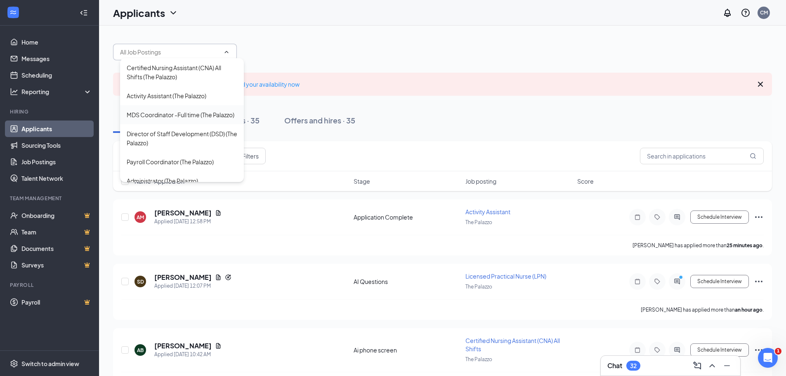
scroll to position [248, 0]
click at [182, 80] on div "Activity Assistant (The Palazzo)" at bounding box center [167, 75] width 80 height 9
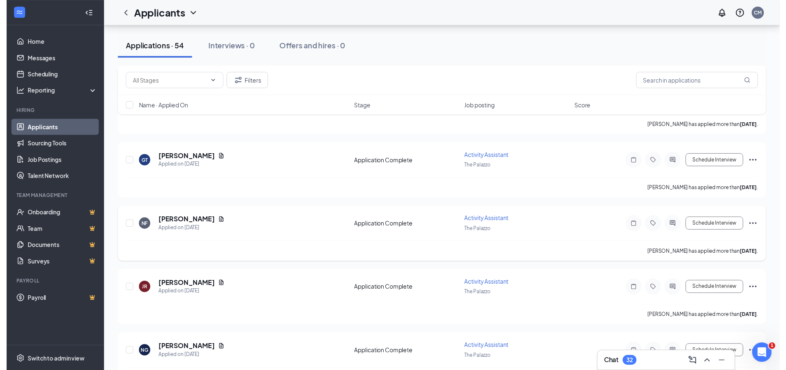
scroll to position [536, 0]
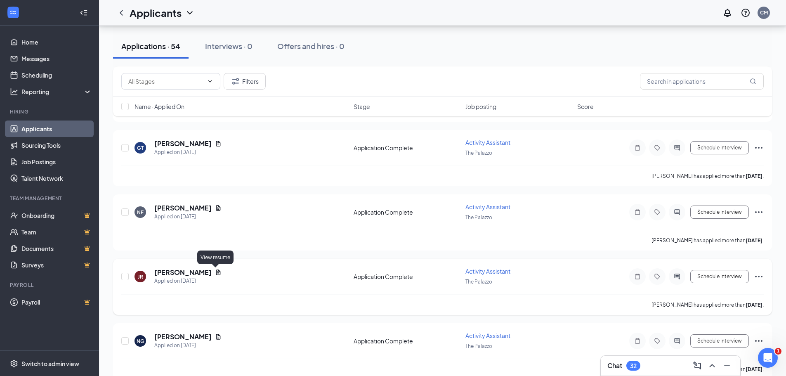
click at [216, 274] on icon "Document" at bounding box center [218, 271] width 5 height 5
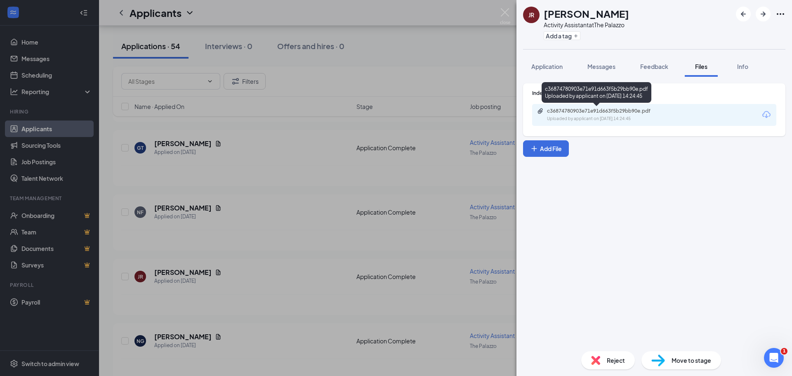
click at [588, 115] on div "c36874780903e71e91d663f5b29bb90e.pdf Uploaded by applicant on Sep 12, 2025 at 1…" at bounding box center [604, 115] width 134 height 14
click at [454, 44] on div "JR Jacqueline Reyes Activity Assistant at The Palazzo Add a tag Application Mes…" at bounding box center [396, 188] width 792 height 376
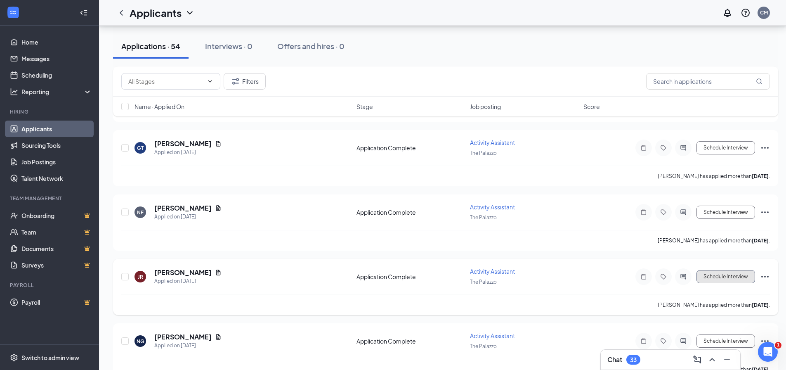
click at [725, 273] on button "Schedule Interview" at bounding box center [725, 276] width 59 height 13
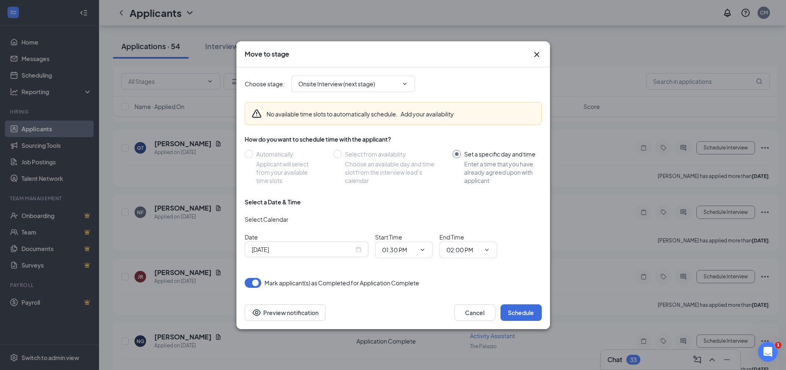
click at [355, 245] on div "Sep 15, 2025" at bounding box center [307, 249] width 110 height 9
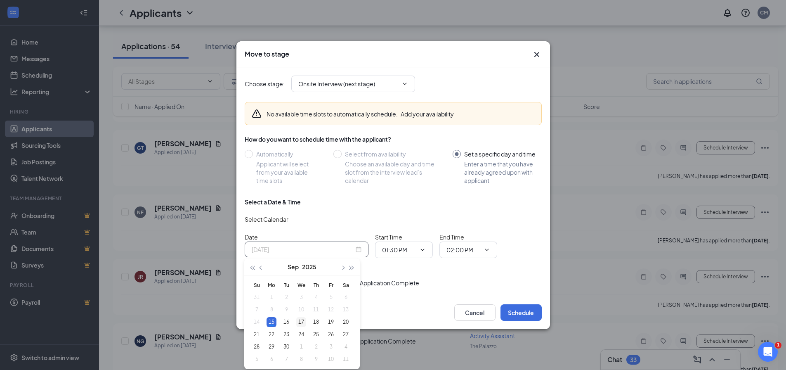
type input "Sep 17, 2025"
click at [300, 322] on div "17" at bounding box center [301, 322] width 10 height 10
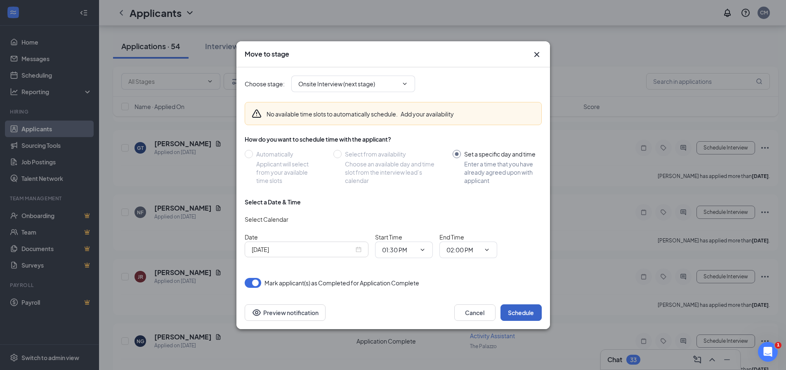
click at [529, 315] on button "Schedule" at bounding box center [520, 312] width 41 height 17
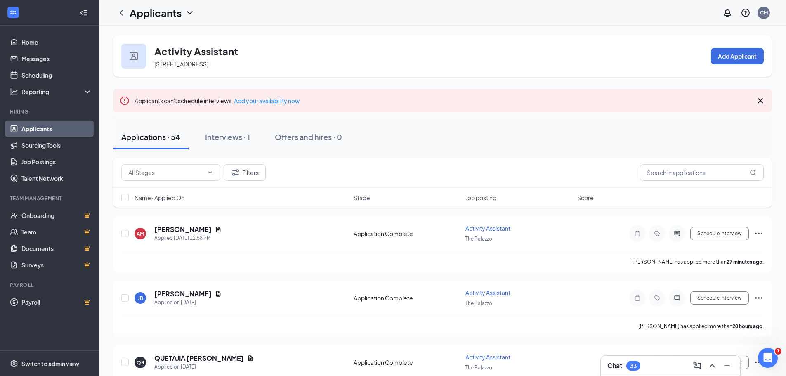
click at [47, 129] on link "Applicants" at bounding box center [56, 128] width 71 height 17
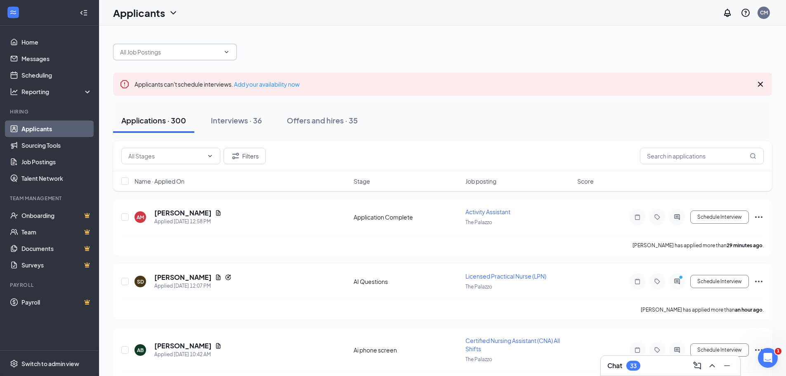
click at [215, 50] on input "text" at bounding box center [170, 51] width 100 height 9
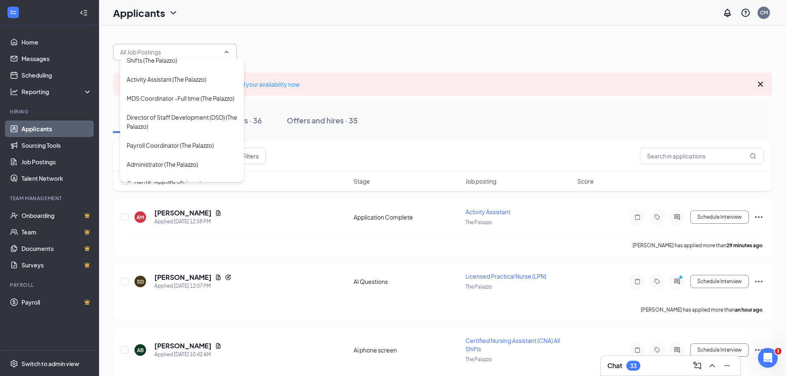
scroll to position [248, 0]
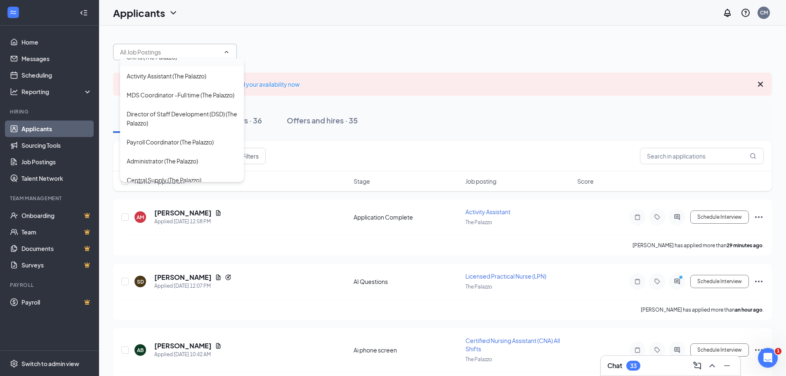
click at [203, 61] on div "Certified Nursing Assistant (CNA) All Shifts (The Palazzo)" at bounding box center [182, 52] width 111 height 18
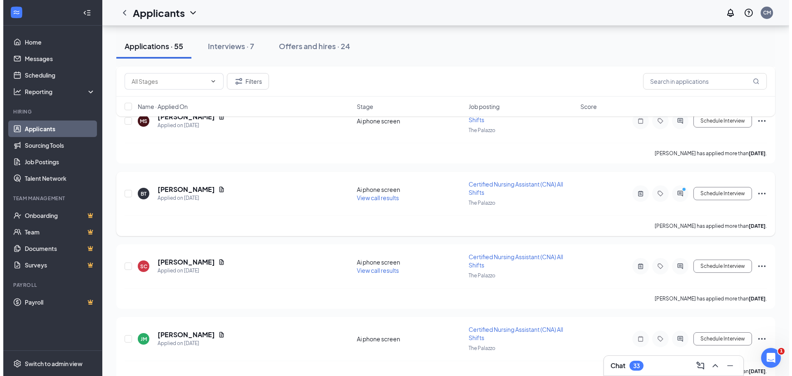
scroll to position [1691, 0]
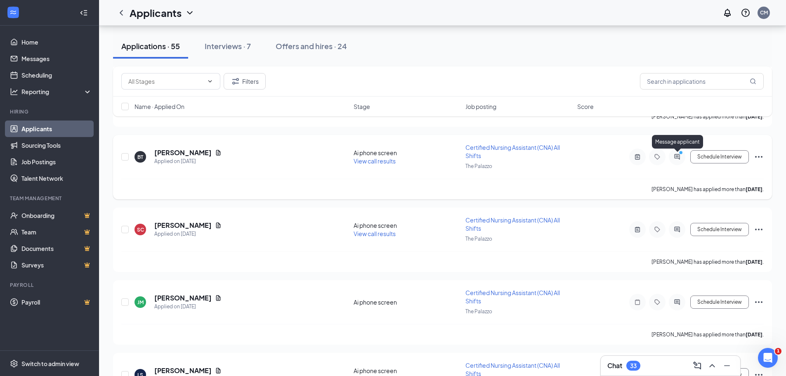
click at [674, 156] on icon "ActiveChat" at bounding box center [677, 156] width 10 height 7
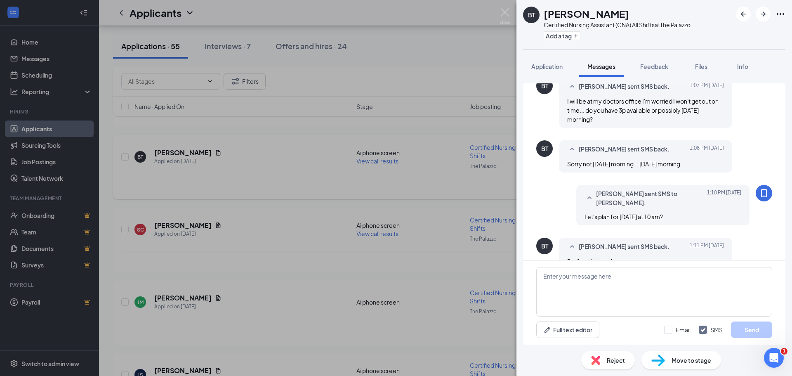
scroll to position [347, 0]
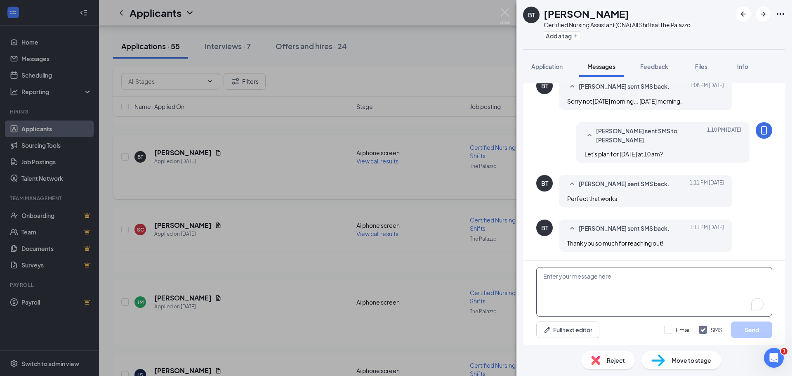
click at [666, 283] on textarea "To enrich screen reader interactions, please activate Accessibility in Grammarl…" at bounding box center [654, 292] width 236 height 50
type textarea "a"
type textarea "Awesome I will get you scheduled."
click at [745, 331] on button "Send" at bounding box center [751, 329] width 41 height 17
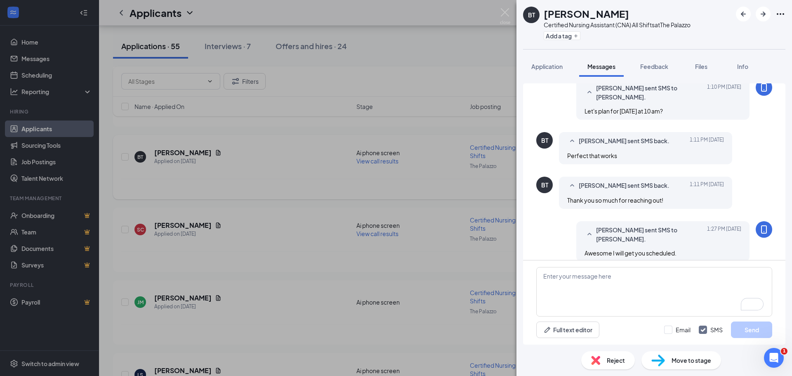
scroll to position [400, 0]
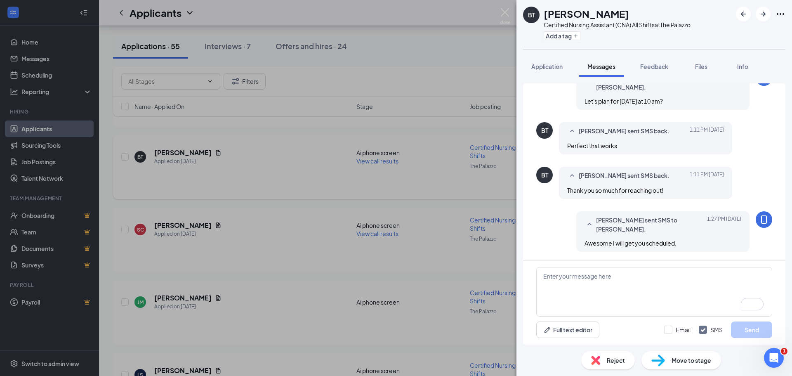
click at [505, 279] on div "BT Bernadeth Tamoria Certified Nursing Assistant (CNA) All Shifts at The Palazz…" at bounding box center [396, 188] width 792 height 376
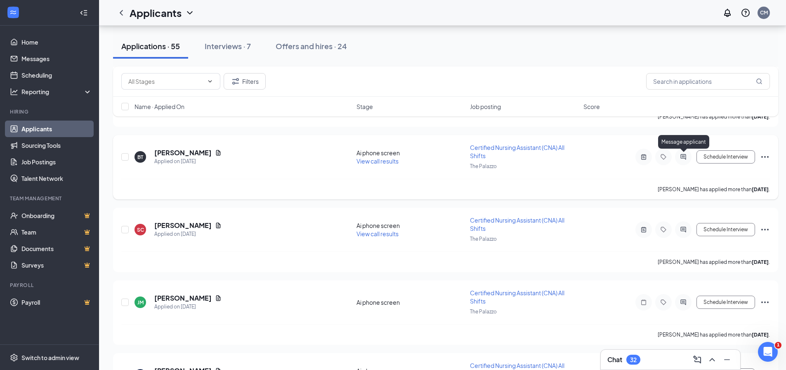
click at [684, 155] on icon "ActiveChat" at bounding box center [683, 156] width 10 height 7
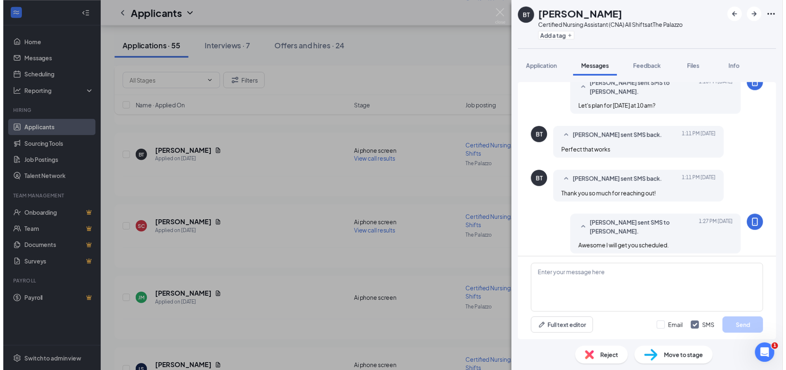
scroll to position [347, 0]
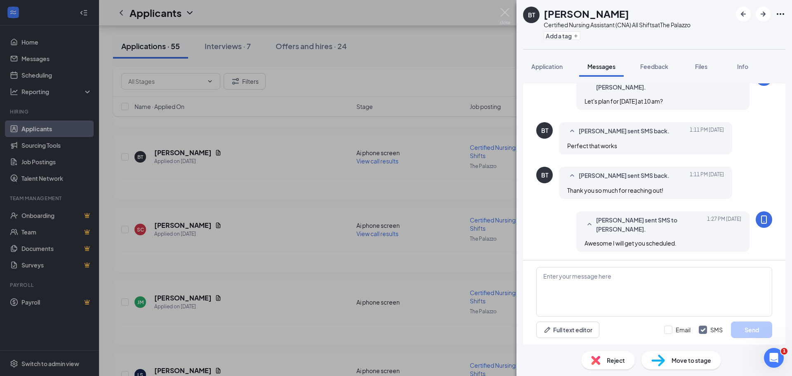
click at [422, 132] on div "BT Bernadeth Tamoria Certified Nursing Assistant (CNA) All Shifts at The Palazz…" at bounding box center [396, 188] width 792 height 376
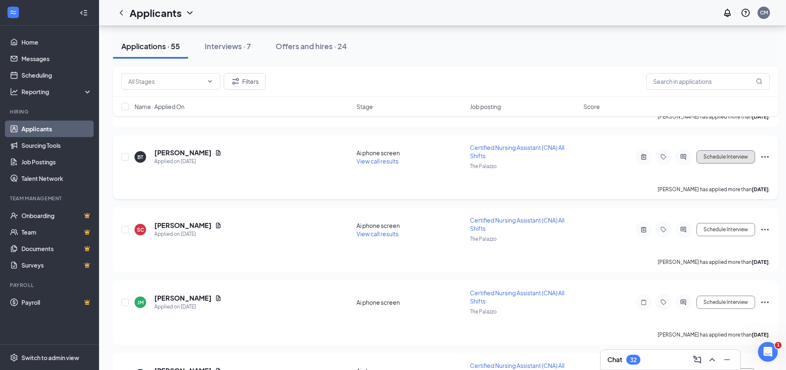
drag, startPoint x: 734, startPoint y: 157, endPoint x: 730, endPoint y: 155, distance: 5.0
click at [733, 156] on button "Schedule Interview" at bounding box center [725, 156] width 59 height 13
type input "Onsite Interview"
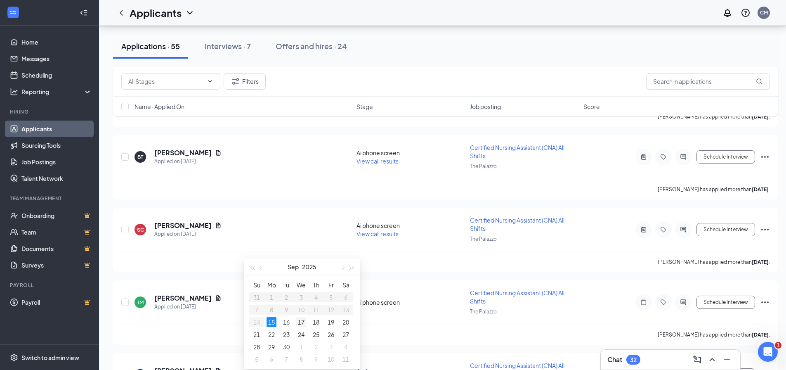
type input "Sep 17, 2025"
click at [295, 316] on td "17" at bounding box center [301, 322] width 15 height 12
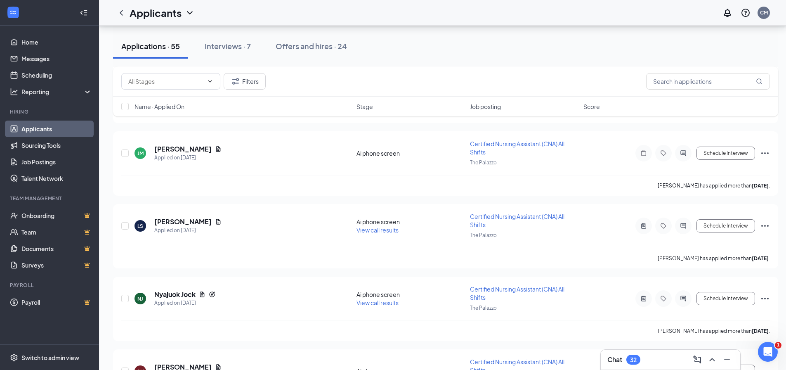
scroll to position [1856, 0]
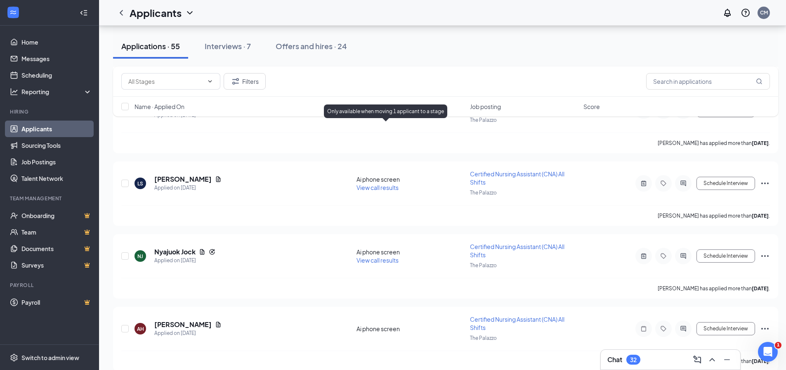
scroll to position [1980, 0]
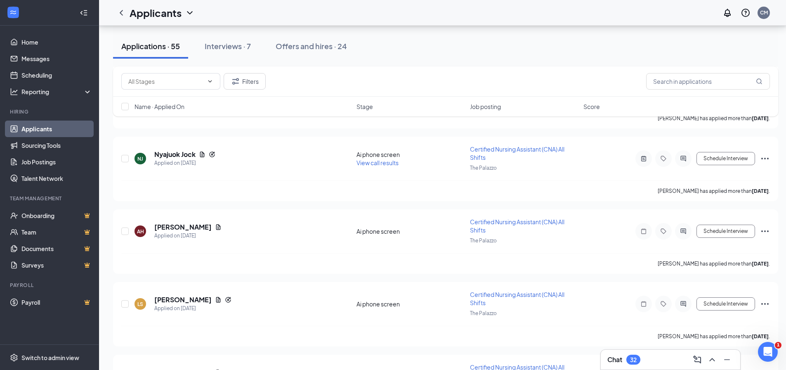
type input "10:00 AM"
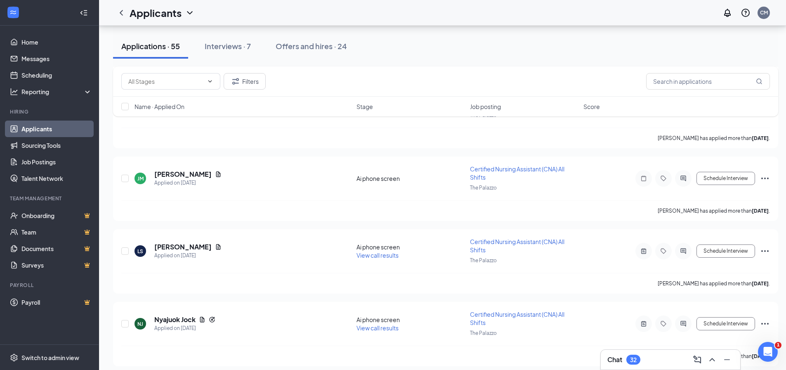
scroll to position [701, 0]
type input "10:30 AM"
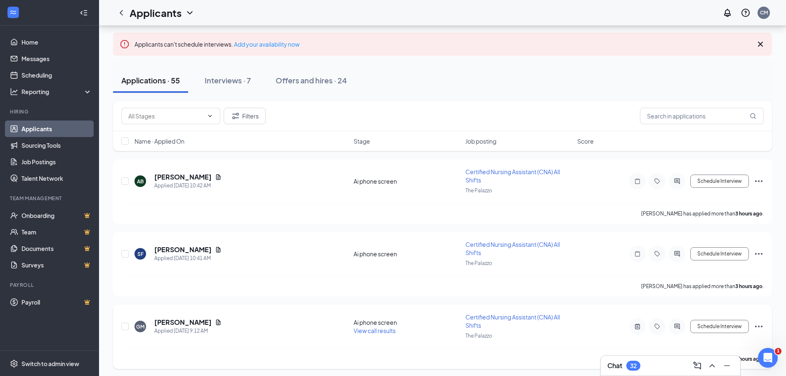
scroll to position [69, 0]
click at [643, 363] on div "Chat 32" at bounding box center [670, 365] width 126 height 13
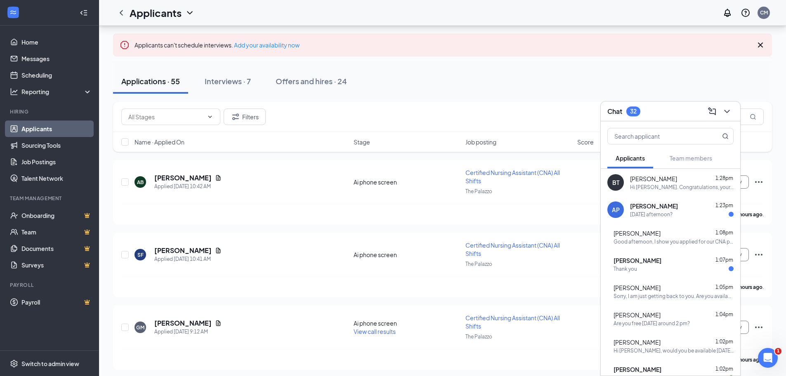
click at [657, 270] on div "Thank you" at bounding box center [673, 268] width 120 height 7
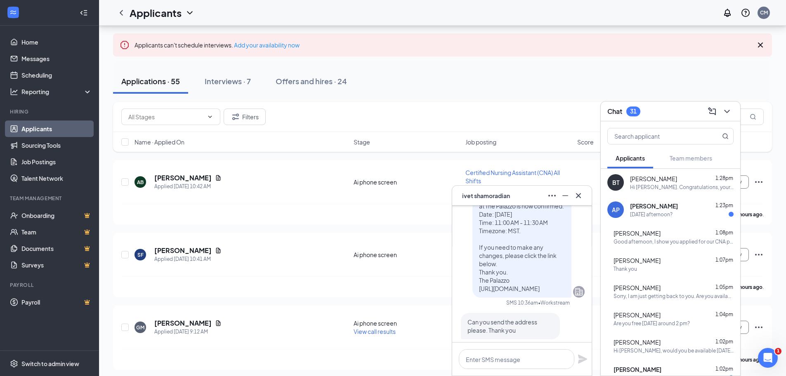
scroll to position [-206, 0]
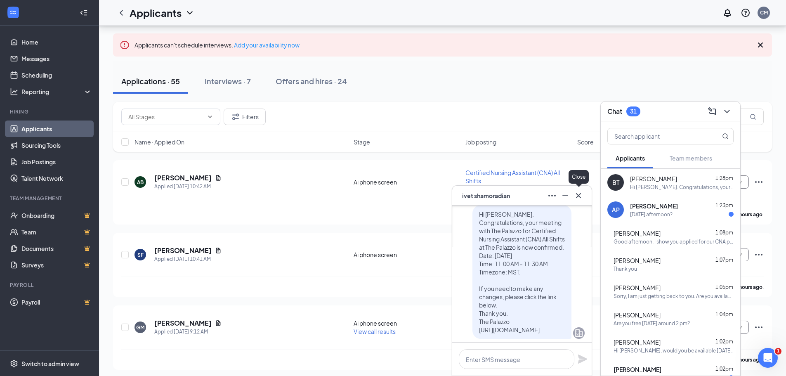
click at [581, 199] on icon "Cross" at bounding box center [578, 196] width 10 height 10
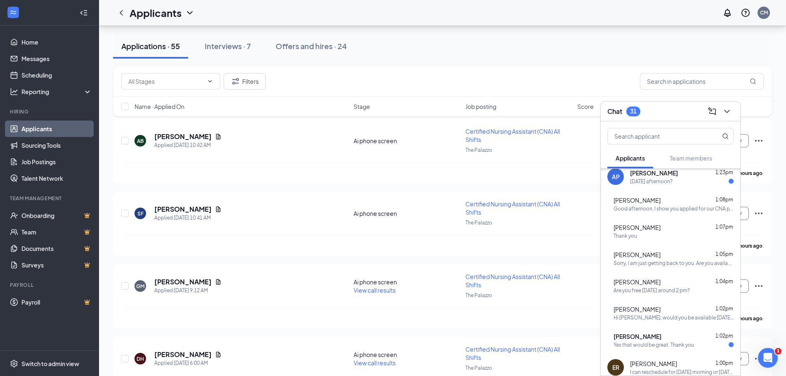
scroll to position [83, 0]
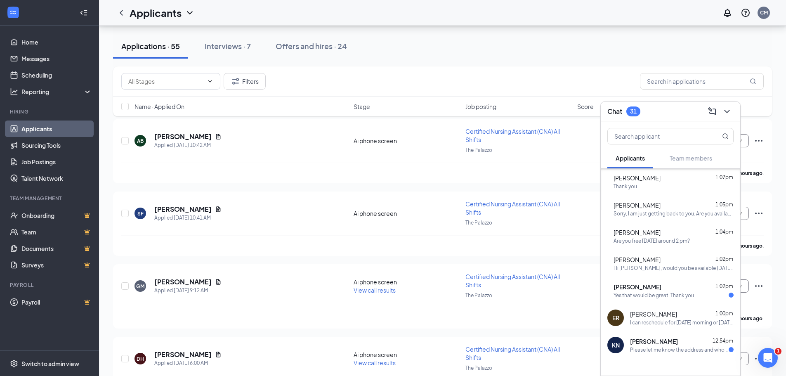
click at [656, 291] on div "Adela Vega 1:02pm Yes that would be great. Thank you" at bounding box center [673, 291] width 120 height 16
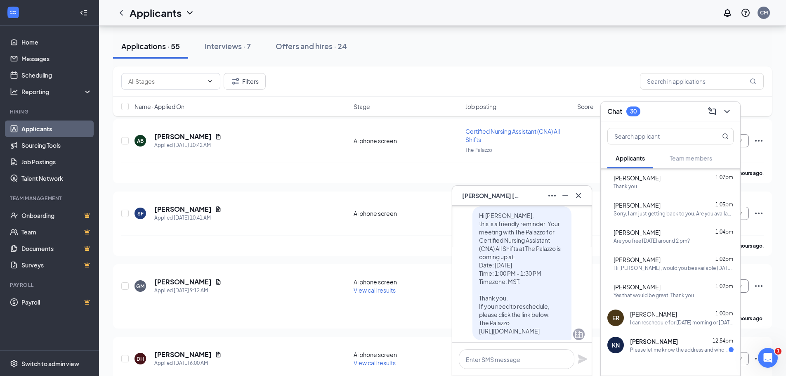
scroll to position [-124, 0]
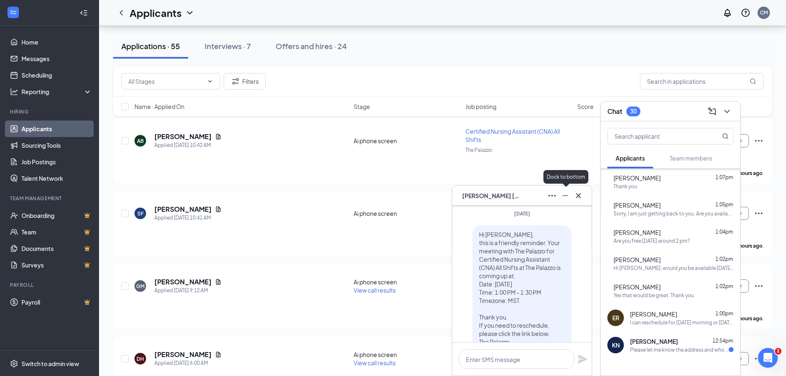
click at [566, 196] on icon "Minimize" at bounding box center [565, 195] width 6 height 1
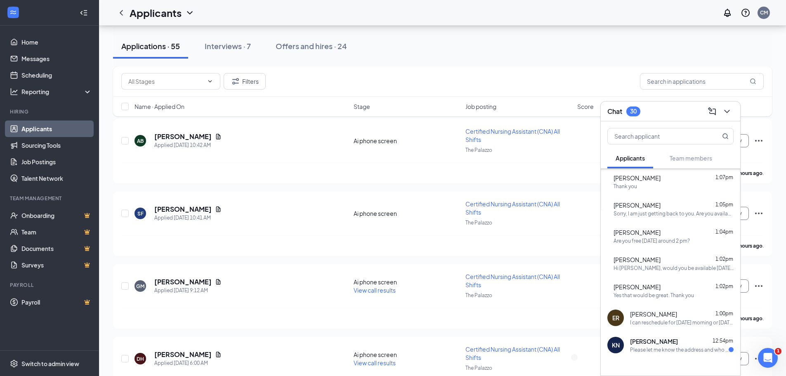
scroll to position [0, 0]
drag, startPoint x: 562, startPoint y: 192, endPoint x: 580, endPoint y: 179, distance: 22.0
click at [657, 115] on div "Chat 30" at bounding box center [670, 111] width 126 height 13
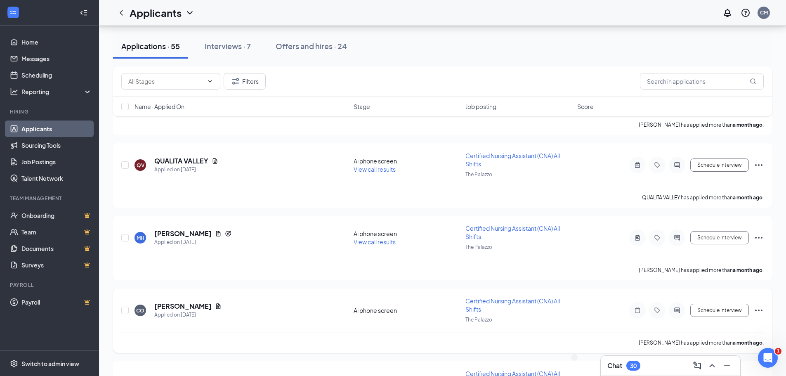
scroll to position [3074, 0]
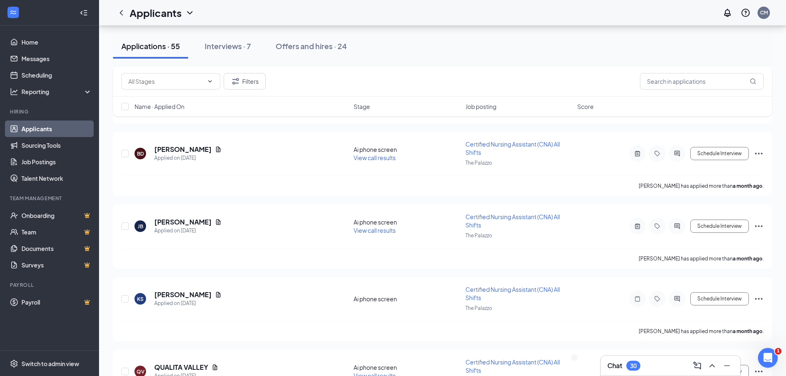
drag, startPoint x: 212, startPoint y: 47, endPoint x: 258, endPoint y: 52, distance: 46.1
click at [212, 45] on div "Interviews · 7" at bounding box center [228, 46] width 46 height 10
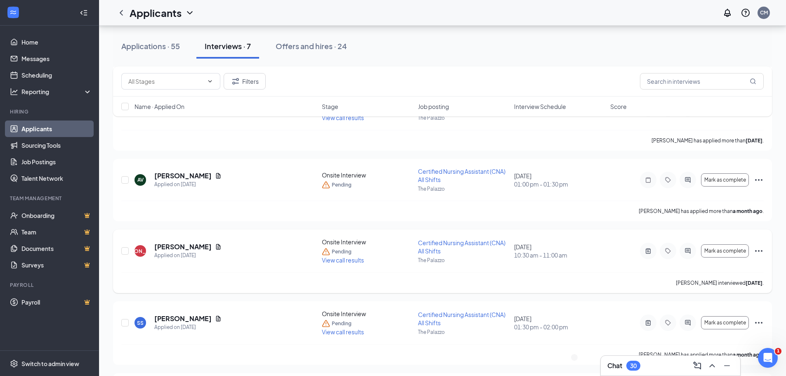
scroll to position [371, 0]
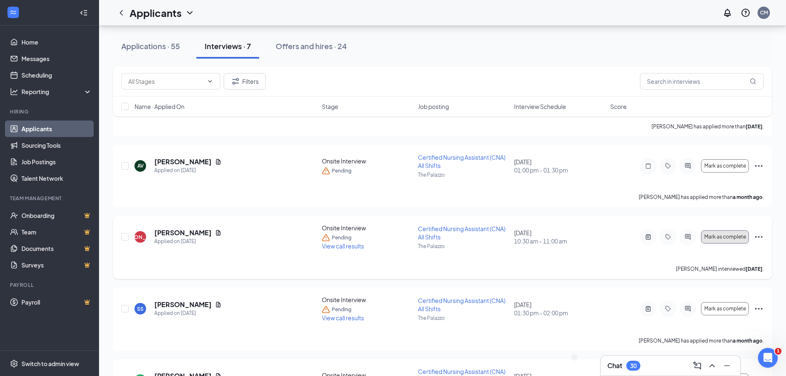
click at [714, 238] on span "Mark as complete" at bounding box center [725, 237] width 42 height 6
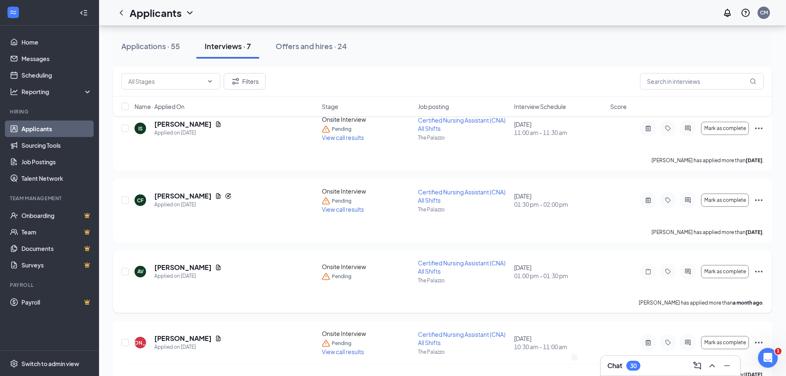
scroll to position [248, 0]
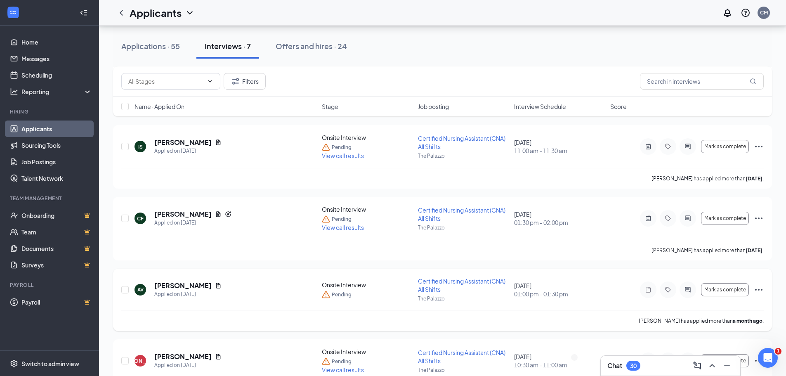
click at [759, 291] on icon "Ellipses" at bounding box center [759, 290] width 10 height 10
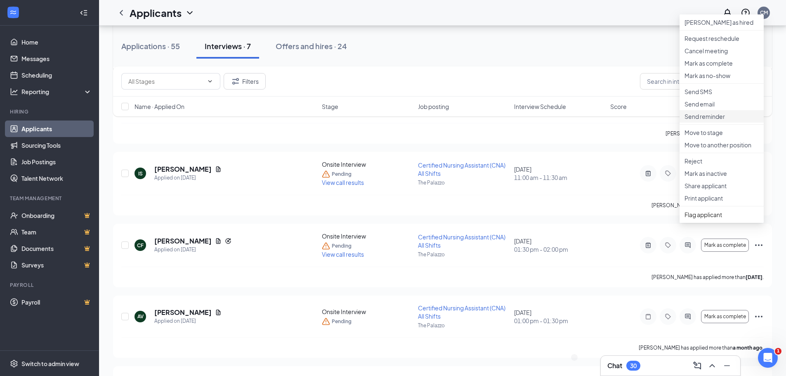
scroll to position [206, 0]
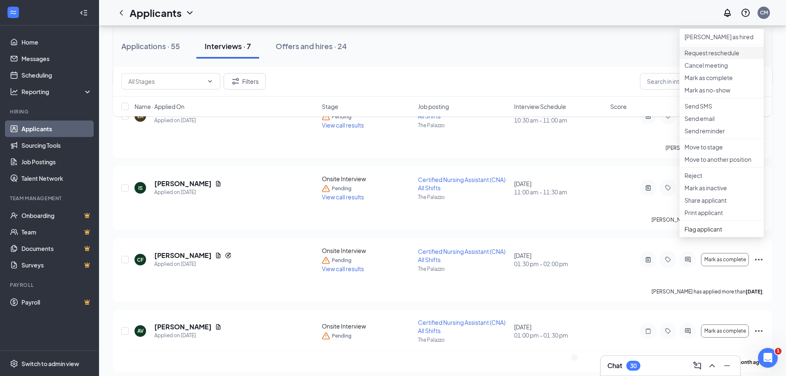
click at [706, 57] on p "Request reschedule" at bounding box center [721, 53] width 74 height 8
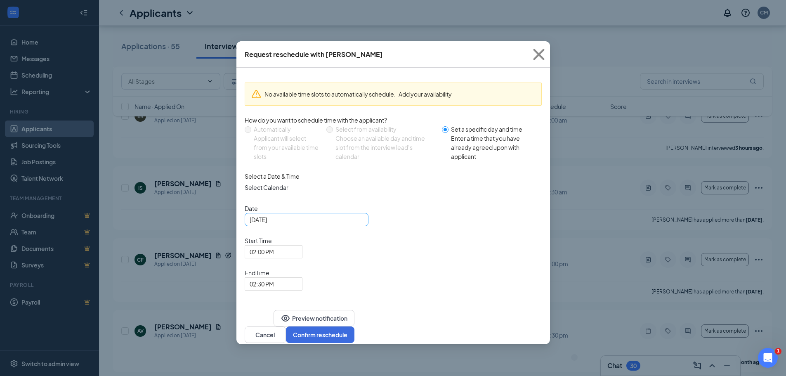
click at [359, 224] on div "Sep 15, 2025" at bounding box center [307, 219] width 114 height 9
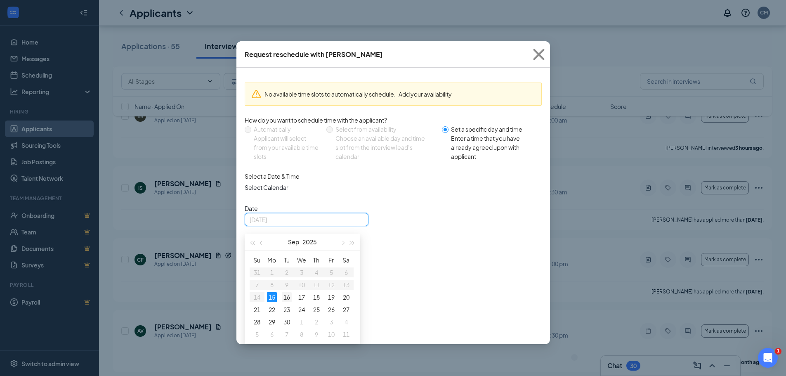
type input "Sep 16, 2025"
click at [288, 302] on div "16" at bounding box center [287, 297] width 10 height 10
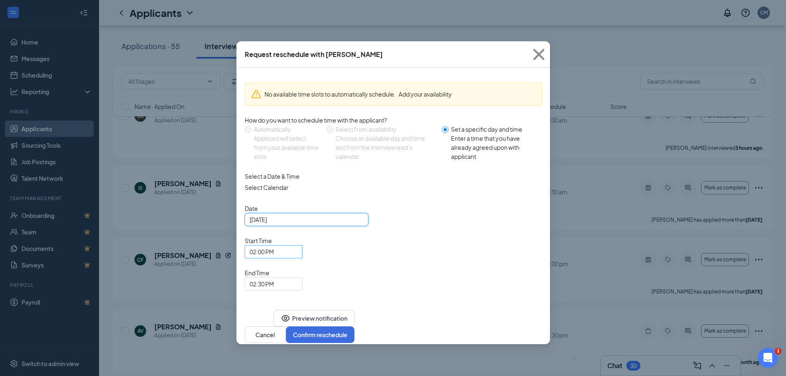
click at [290, 245] on span "02:00 PM" at bounding box center [270, 256] width 40 height 22
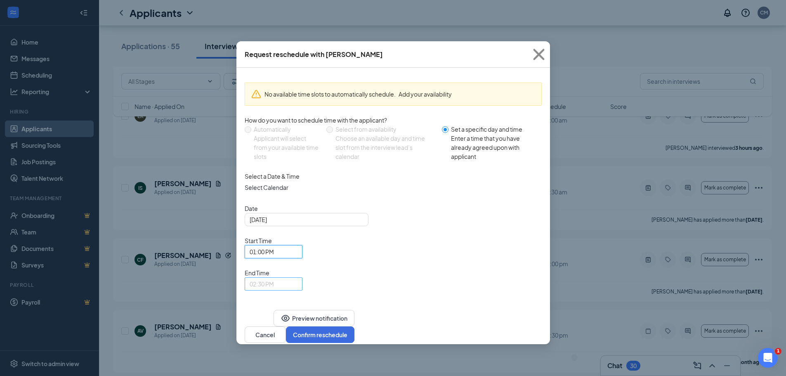
click at [297, 278] on span "02:30 PM" at bounding box center [274, 284] width 48 height 12
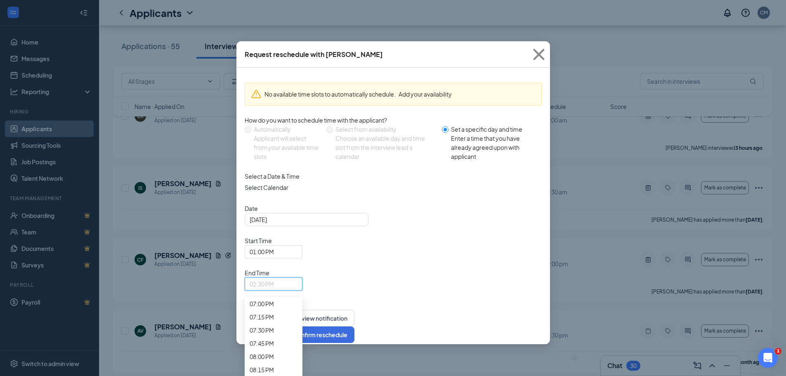
click at [274, 8] on span "01:30 PM" at bounding box center [262, 3] width 24 height 9
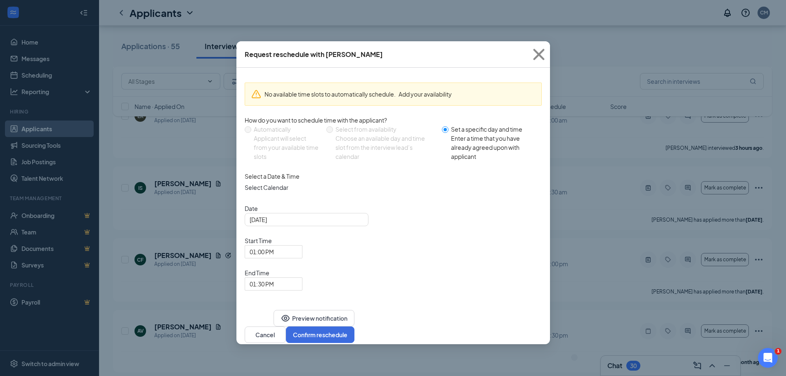
click at [508, 248] on div "No available time slots to automatically schedule. Add your availability How do…" at bounding box center [393, 188] width 314 height 241
click at [354, 326] on button "Confirm reschedule" at bounding box center [320, 334] width 68 height 17
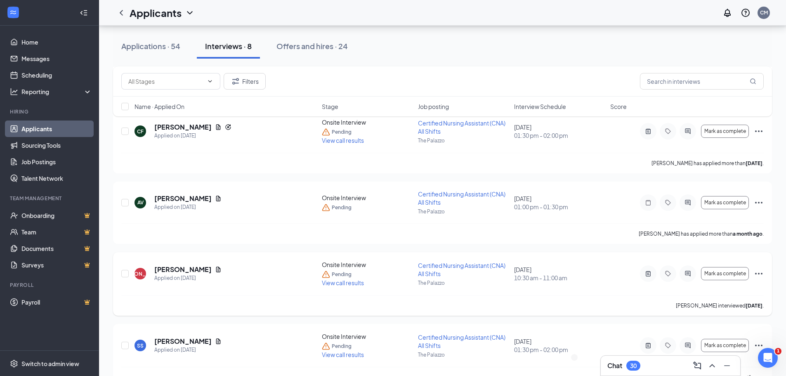
scroll to position [427, 0]
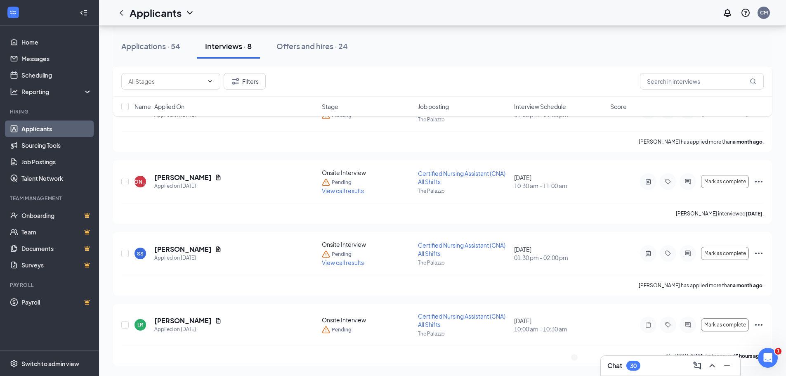
click at [648, 363] on div "Chat 30" at bounding box center [670, 365] width 126 height 13
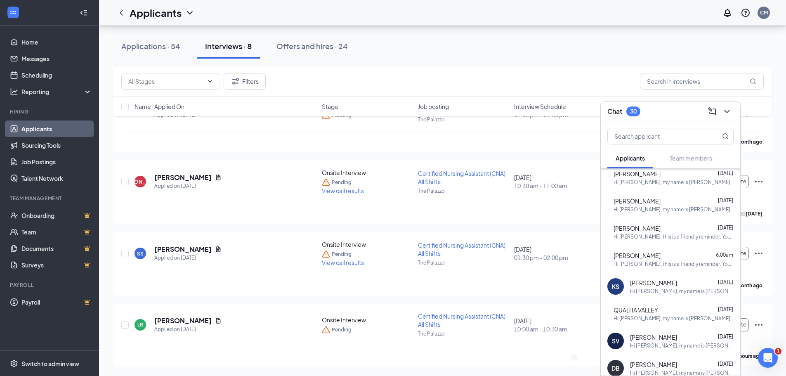
scroll to position [734, 0]
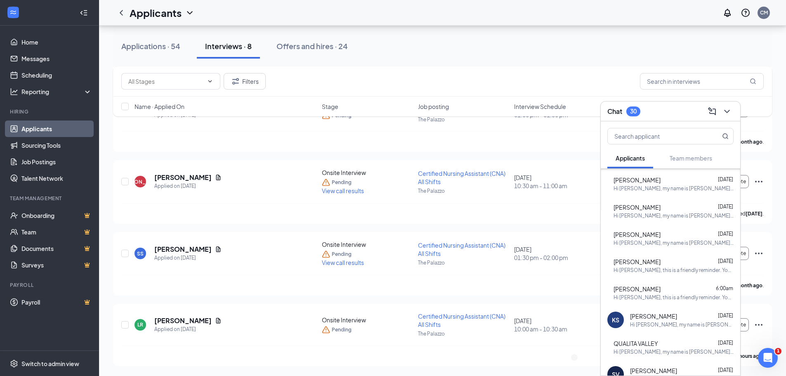
click at [665, 110] on div "Chat 30" at bounding box center [670, 111] width 126 height 13
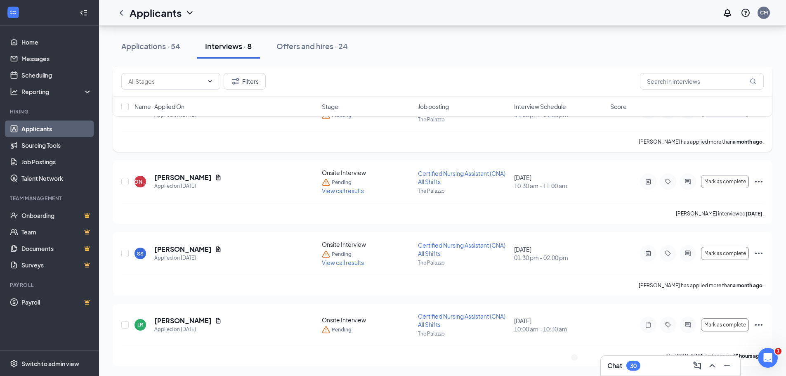
scroll to position [0, 0]
